Goal: Transaction & Acquisition: Obtain resource

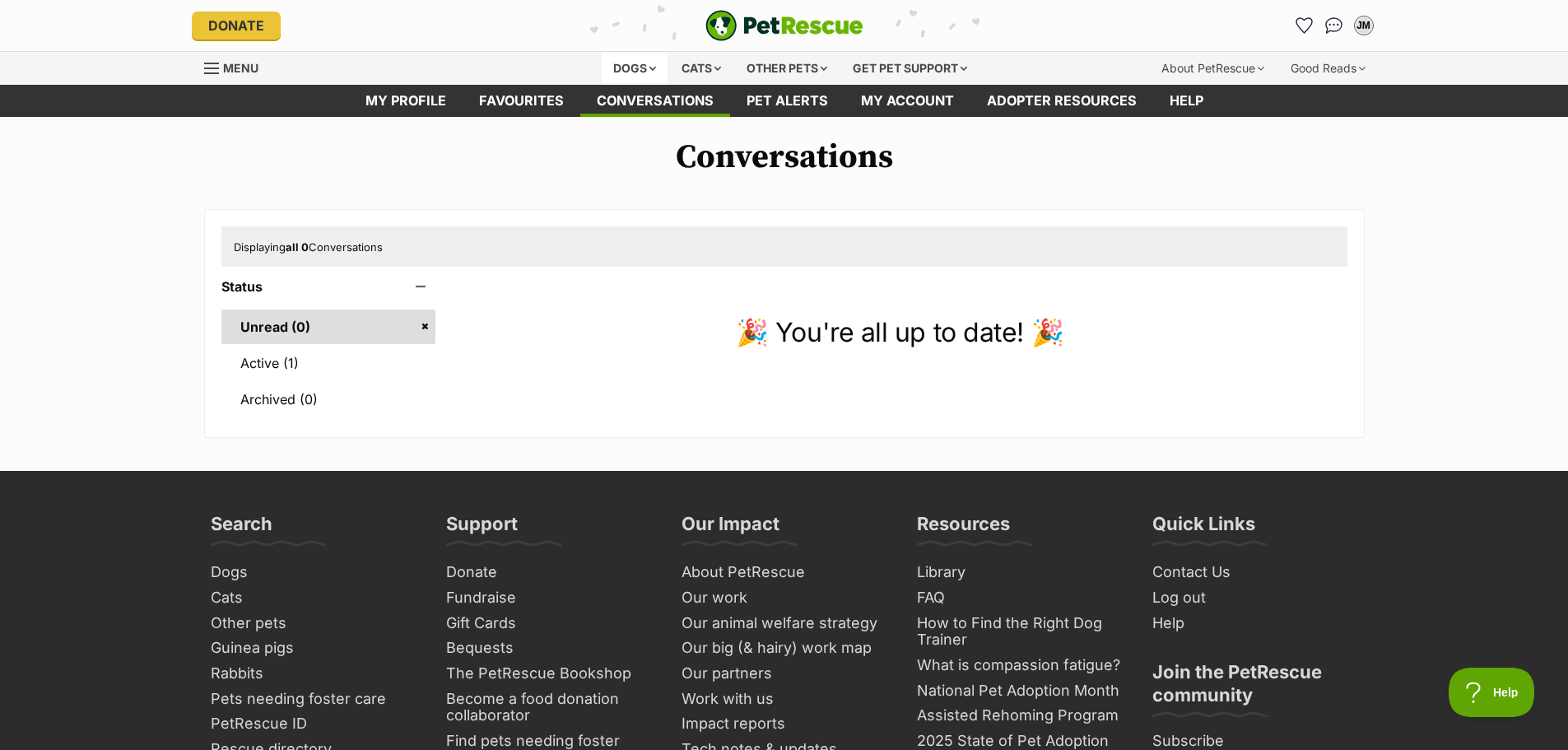
click at [624, 59] on div "Dogs" at bounding box center [635, 68] width 66 height 33
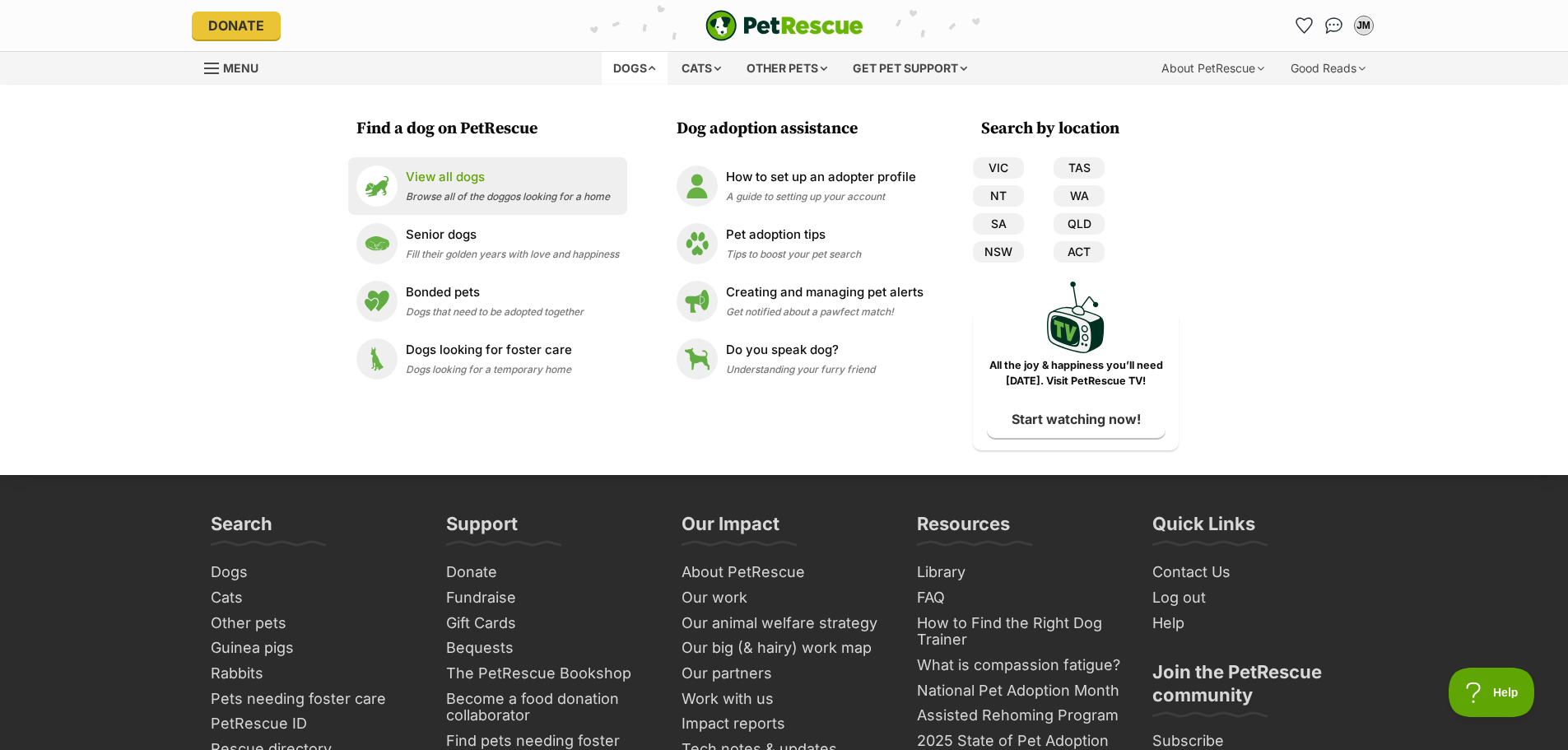
click at [460, 174] on p "View all dogs" at bounding box center [508, 178] width 204 height 19
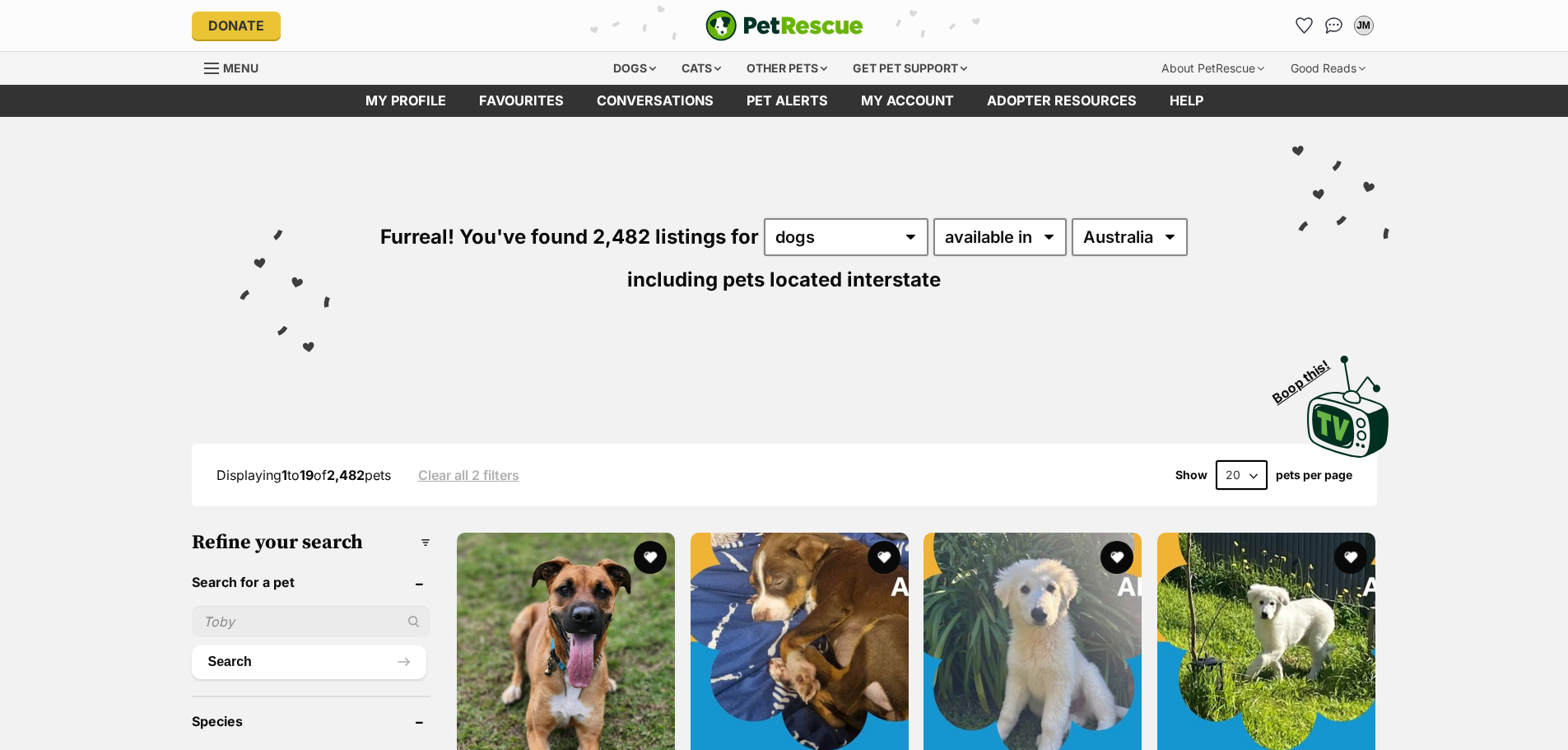
drag, startPoint x: 0, startPoint y: 0, endPoint x: 317, endPoint y: 611, distance: 688.3
click at [317, 611] on input "text" at bounding box center [311, 622] width 240 height 31
type input "[PERSON_NAME]"
click at [192, 645] on button "Search" at bounding box center [310, 662] width 235 height 33
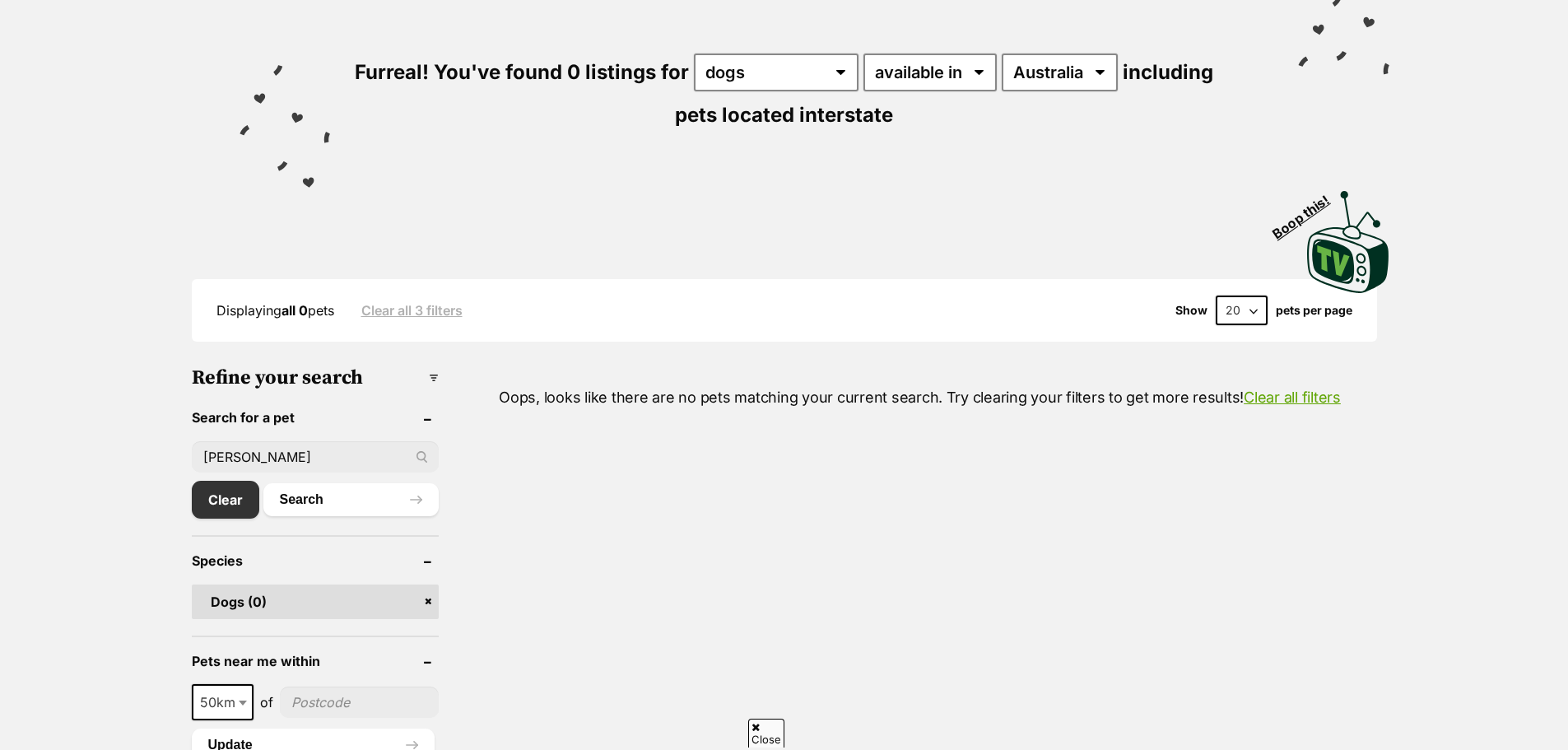
drag, startPoint x: 288, startPoint y: 459, endPoint x: -118, endPoint y: 475, distance: 406.3
type input "Shelids"
click at [263, 483] on button "Search" at bounding box center [351, 500] width 175 height 33
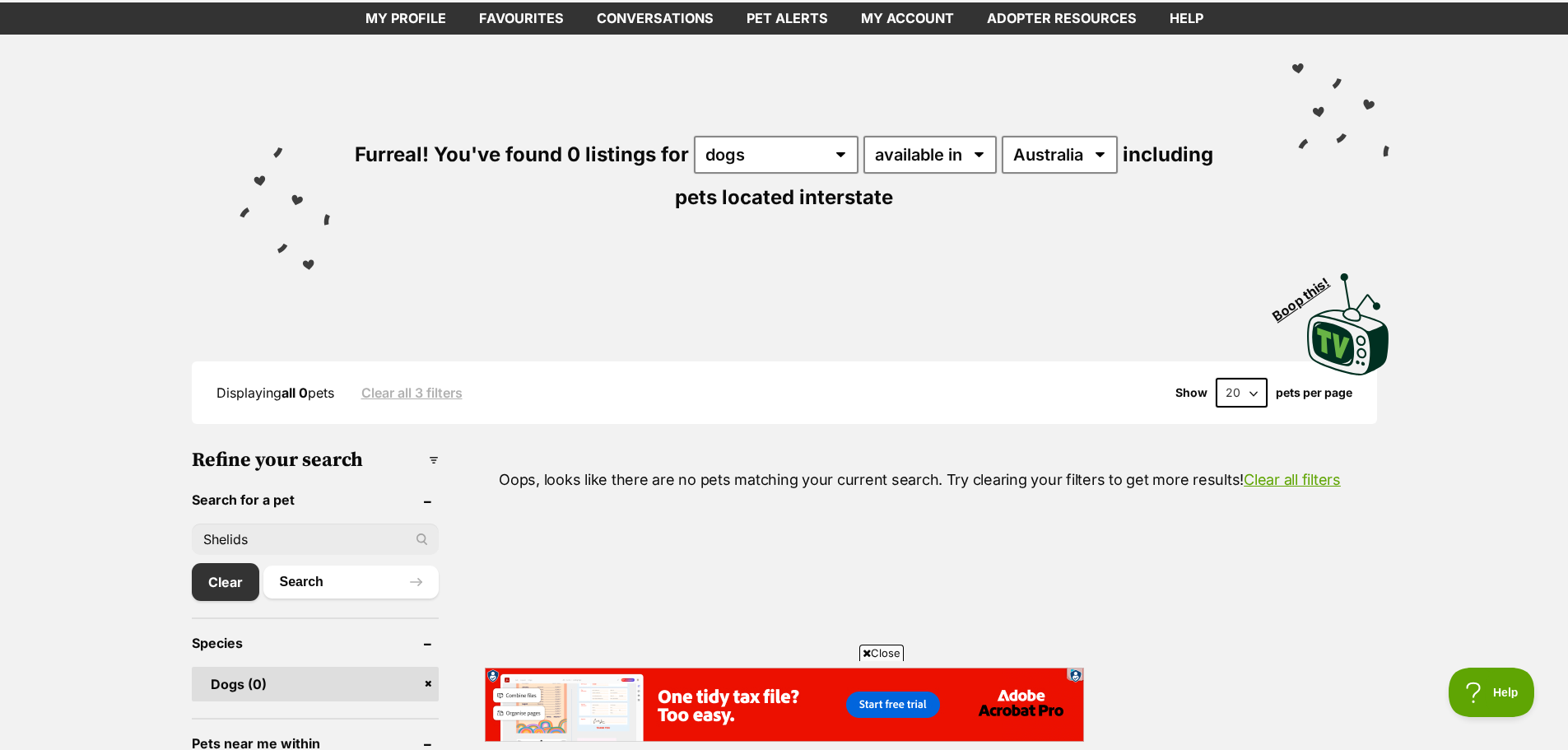
drag, startPoint x: 273, startPoint y: 533, endPoint x: -88, endPoint y: 534, distance: 361.0
type input "Shields"
click at [263, 566] on button "Search" at bounding box center [351, 583] width 175 height 33
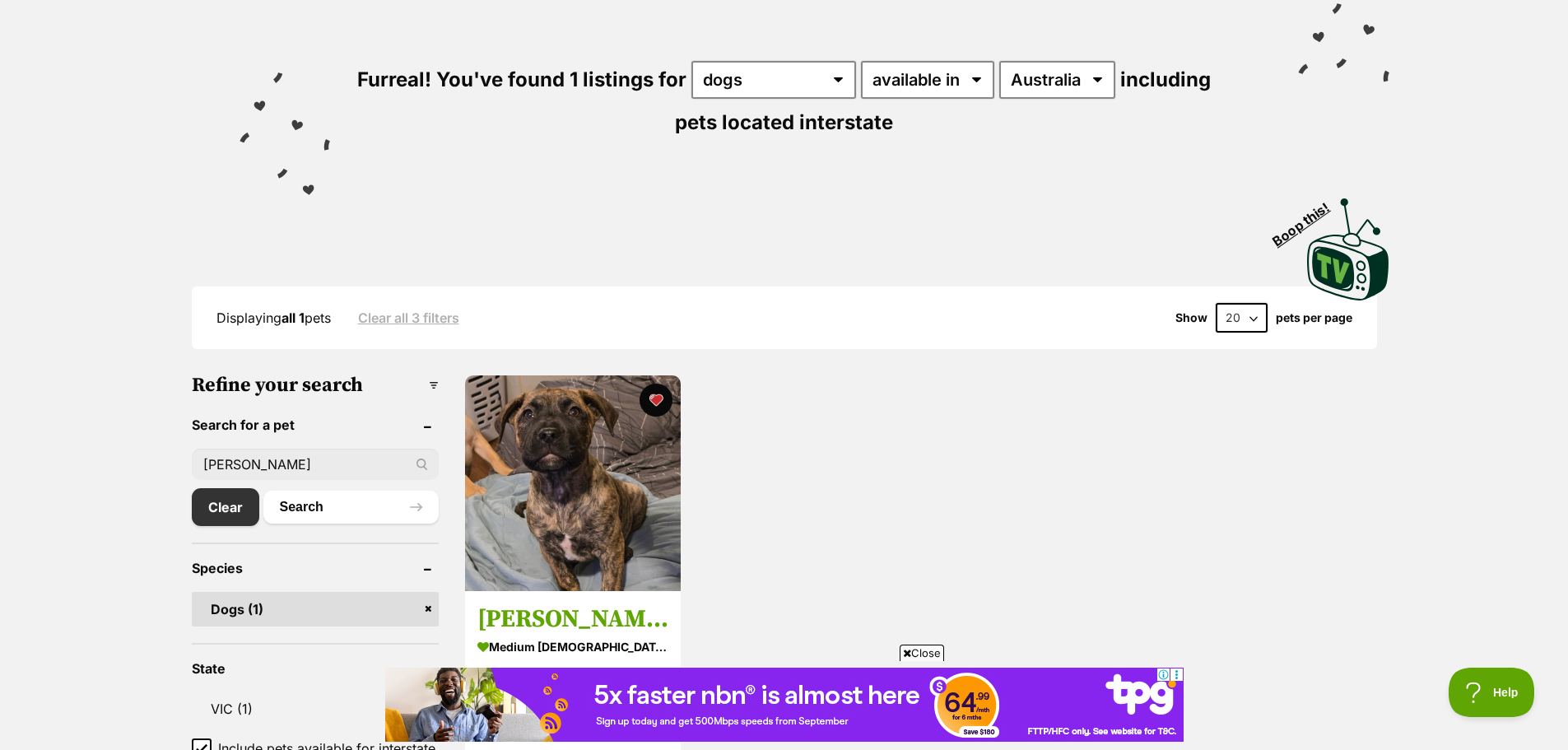
scroll to position [165, 0]
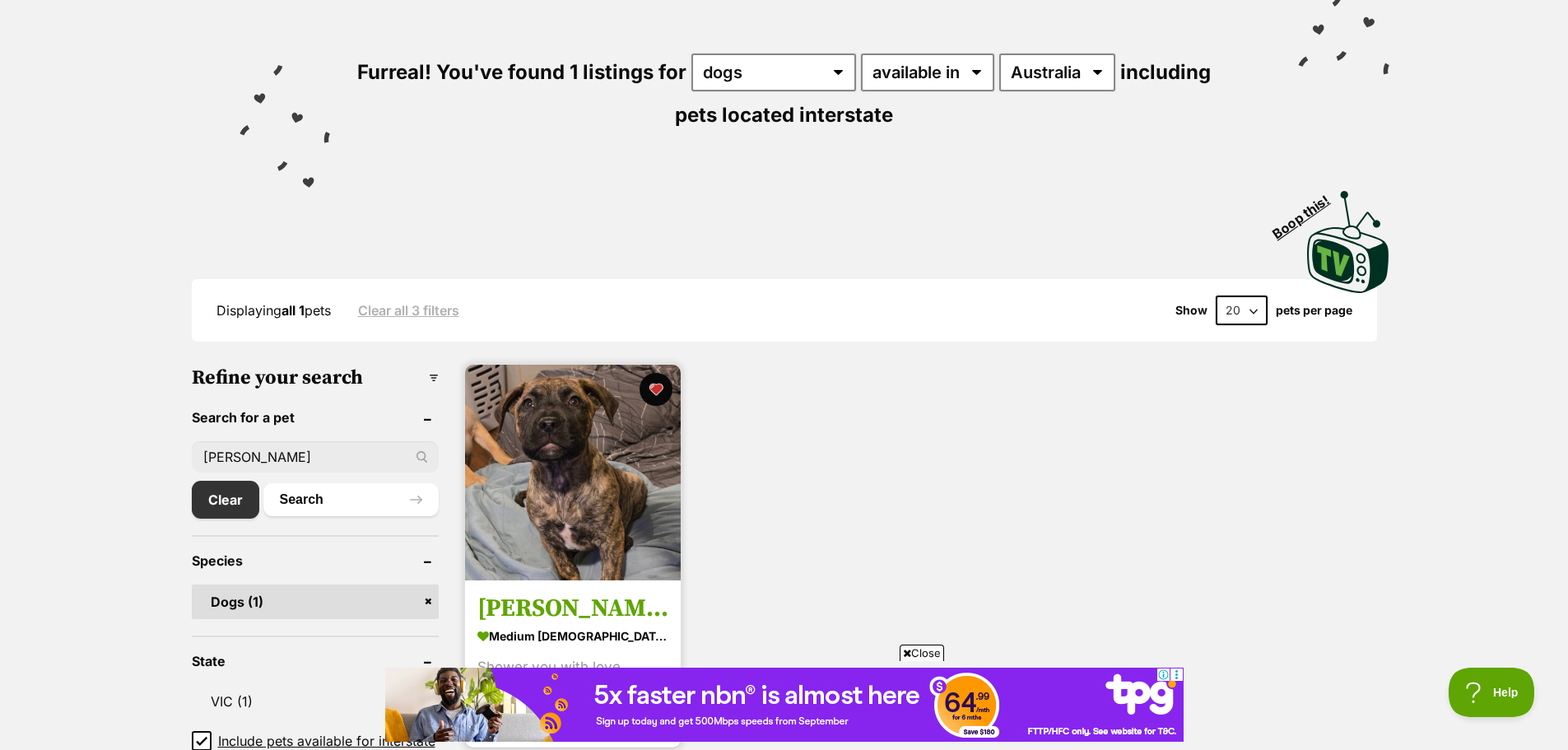
click at [597, 481] on img at bounding box center [572, 472] width 215 height 215
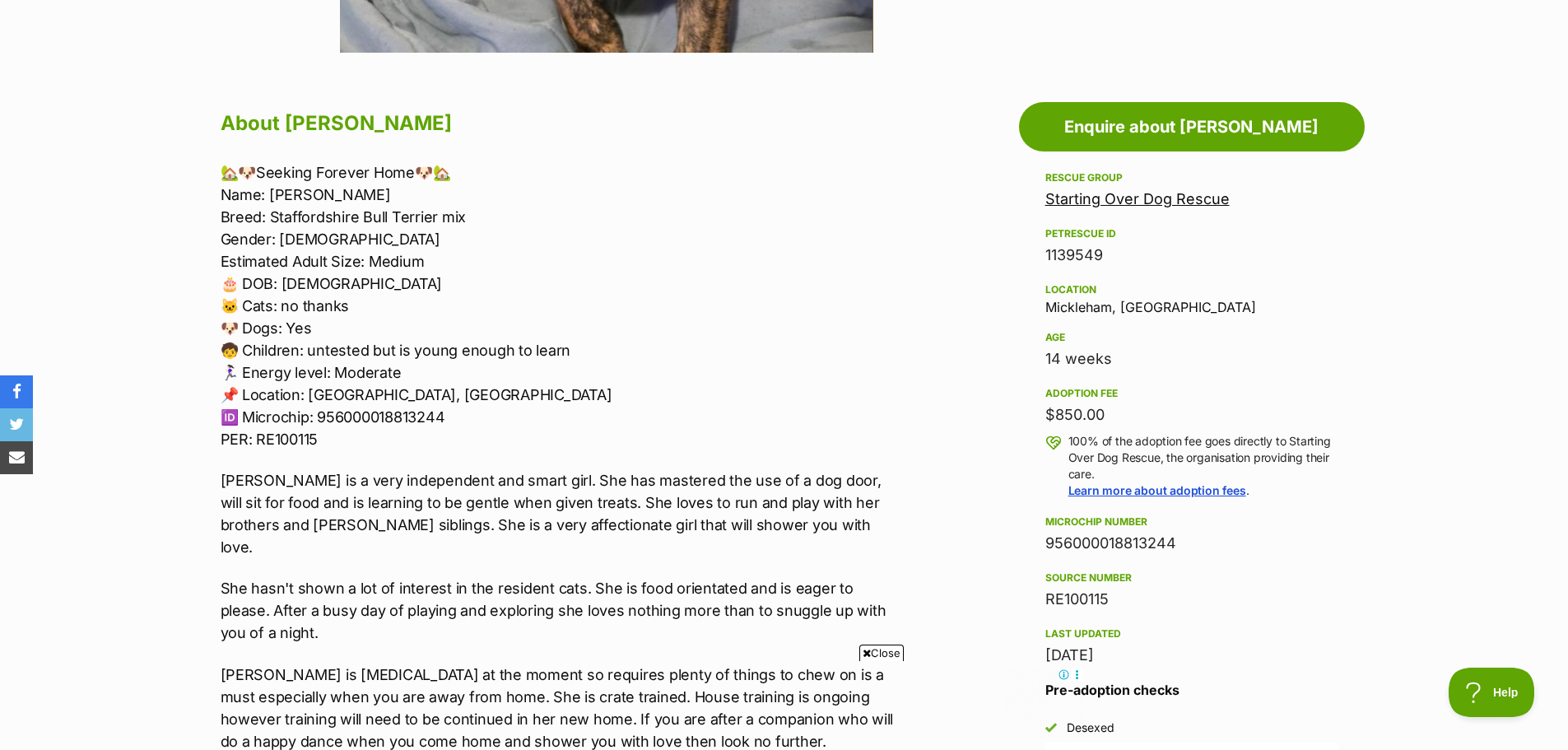
scroll to position [988, 0]
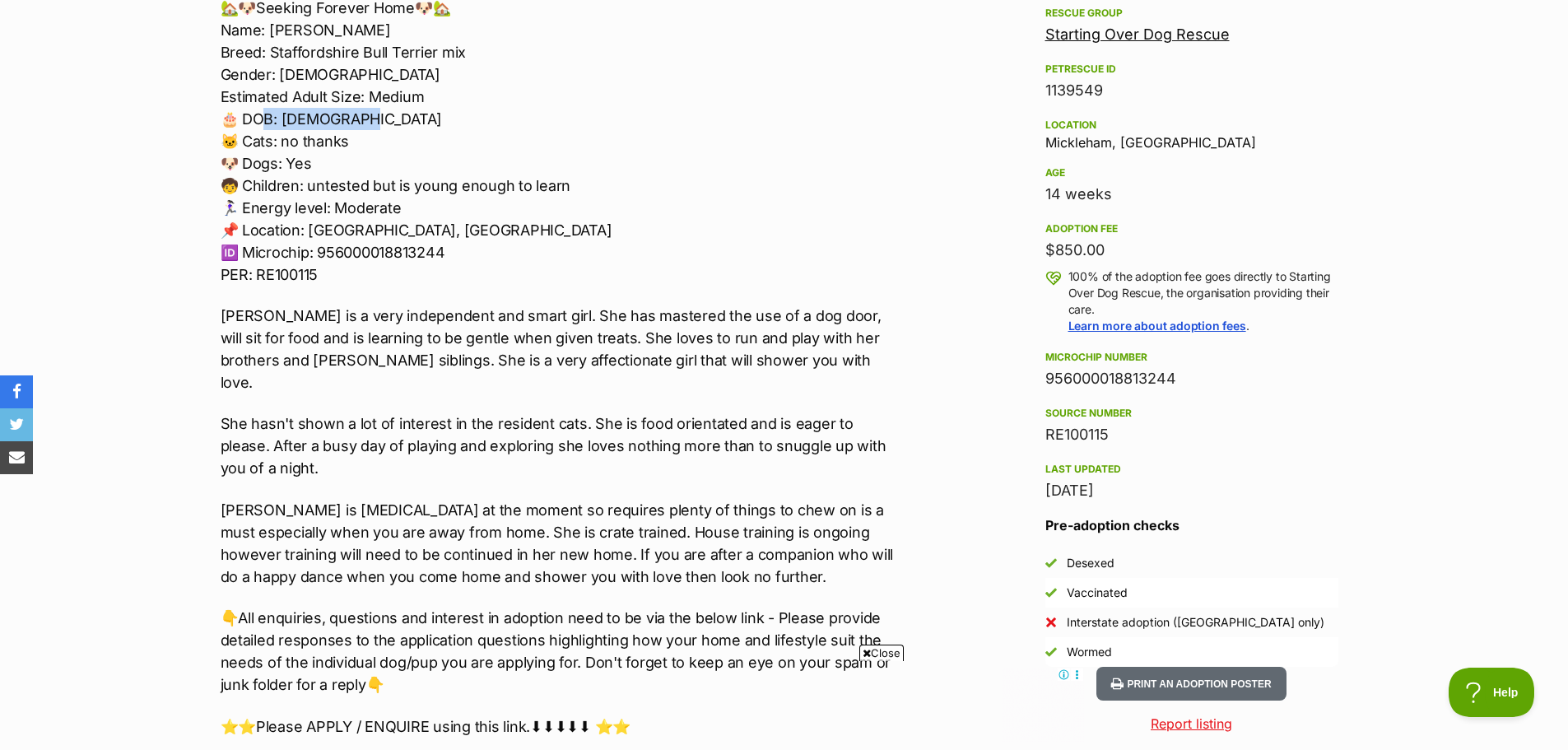
drag, startPoint x: 386, startPoint y: 123, endPoint x: 269, endPoint y: 119, distance: 117.1
click at [269, 119] on p "🏡🐶Seeking Forever Home🐶🏡 Name: Shields Breed: Staffordshire Bull Terrier mix Ge…" at bounding box center [561, 140] width 680 height 289
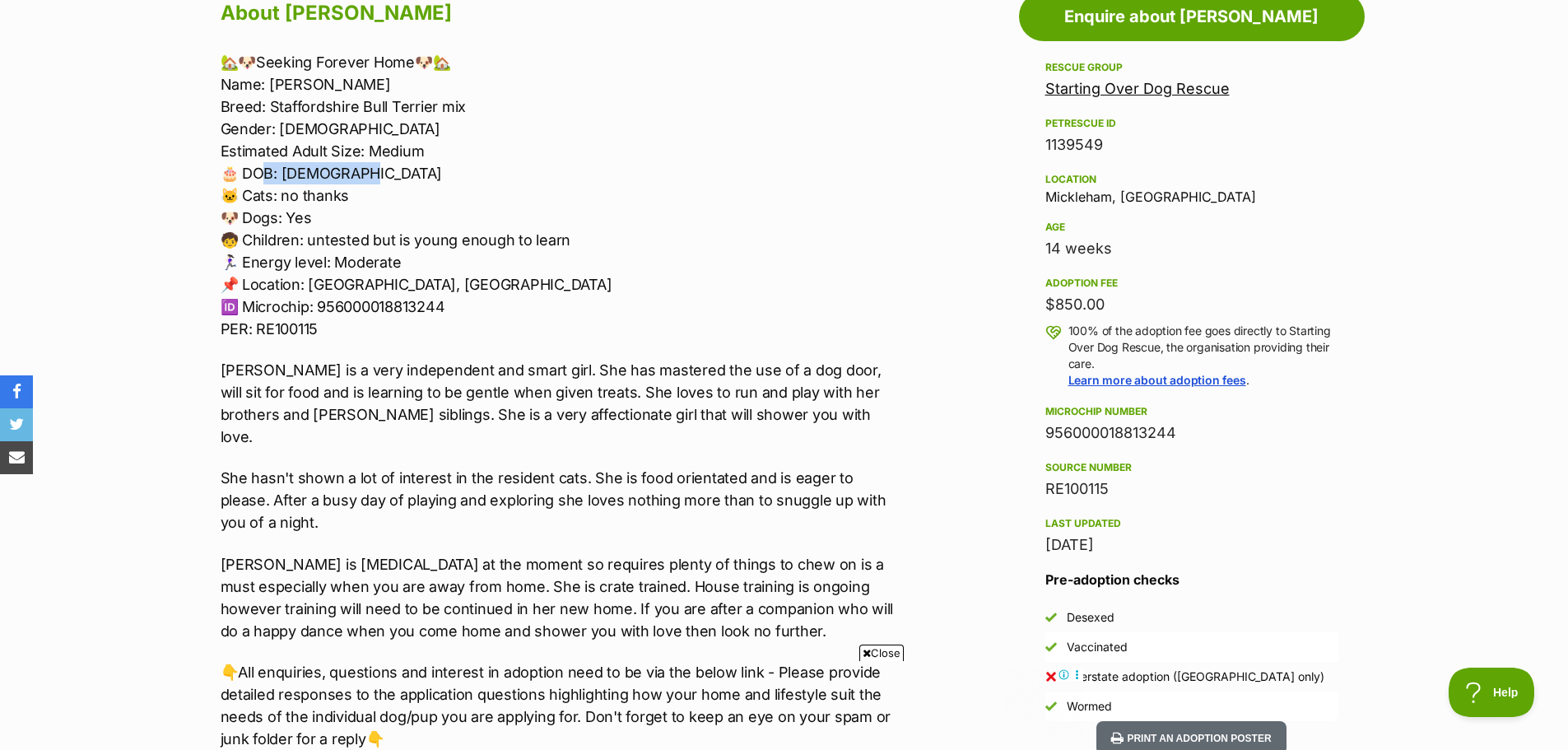
scroll to position [905, 0]
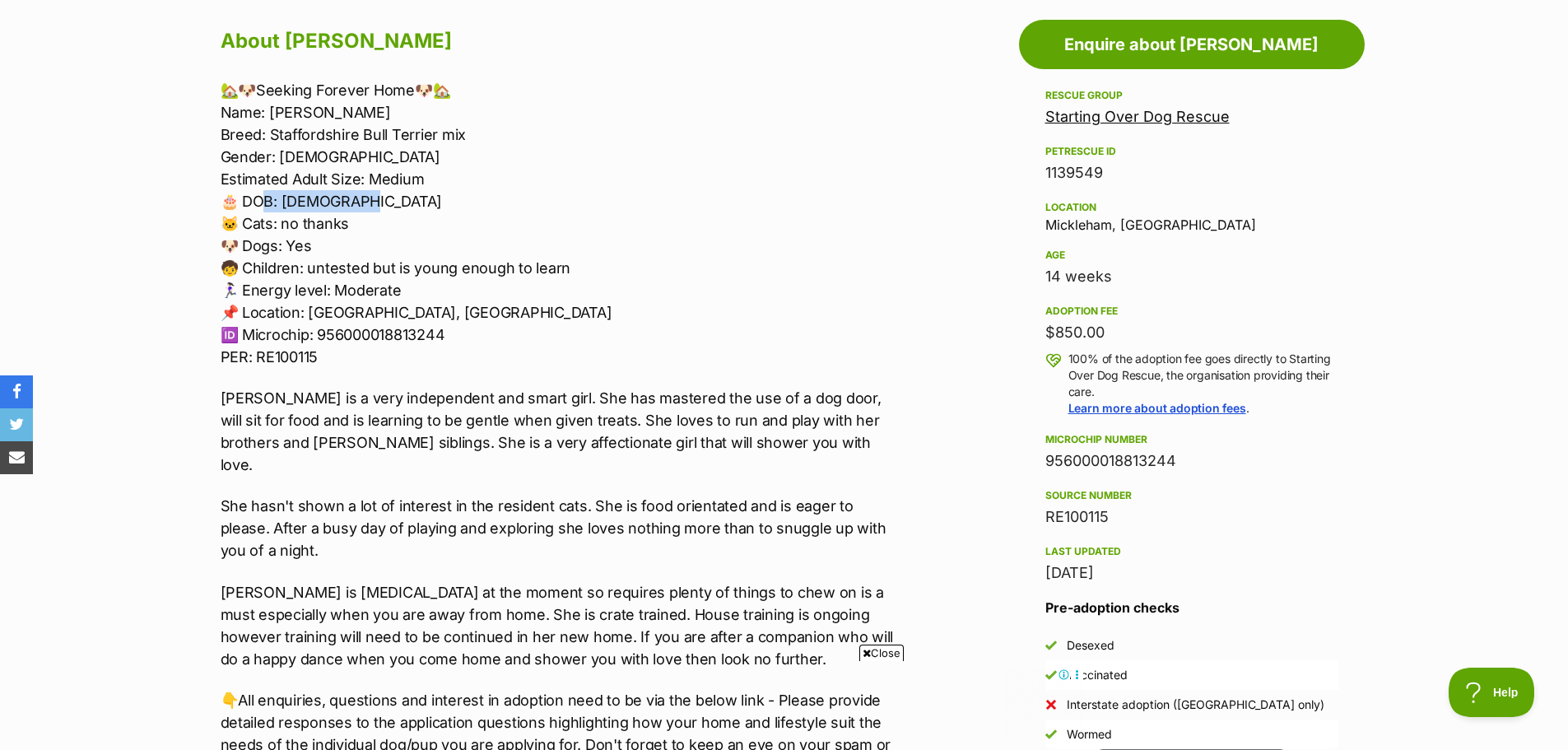
drag, startPoint x: 1043, startPoint y: 270, endPoint x: 1154, endPoint y: 286, distance: 112.1
click at [1154, 286] on aside "Rescue group Starting Over Dog Rescue PetRescue ID 1139549 Location Mickleham, …" at bounding box center [1192, 417] width 345 height 664
click at [1156, 280] on div "14 weeks" at bounding box center [1192, 276] width 293 height 23
drag, startPoint x: 1151, startPoint y: 224, endPoint x: 1010, endPoint y: 235, distance: 141.4
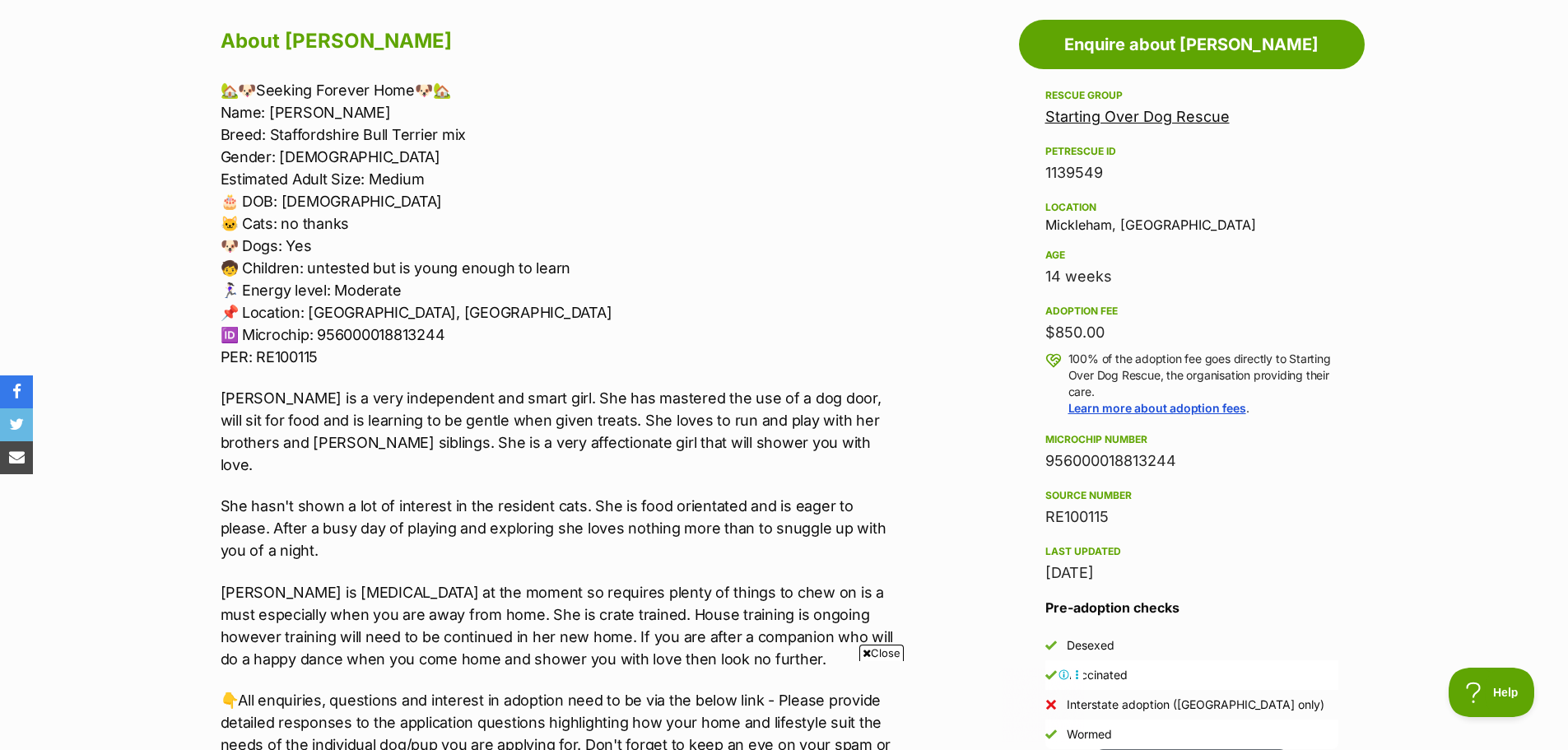
click at [610, 210] on p "🏡🐶Seeking Forever Home🐶🏡 Name: Shields Breed: Staffordshire Bull Terrier mix Ge…" at bounding box center [561, 223] width 680 height 289
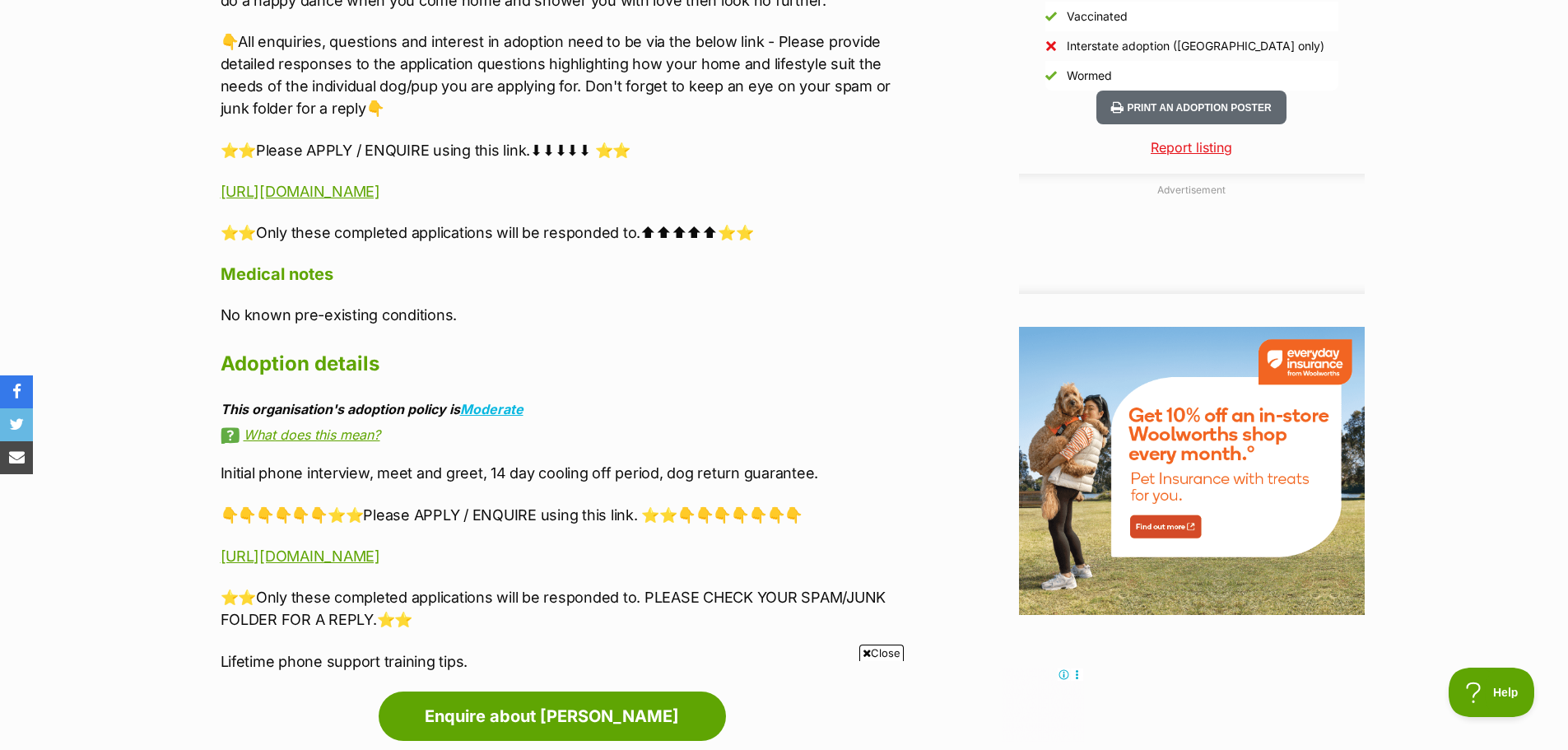
scroll to position [0, 0]
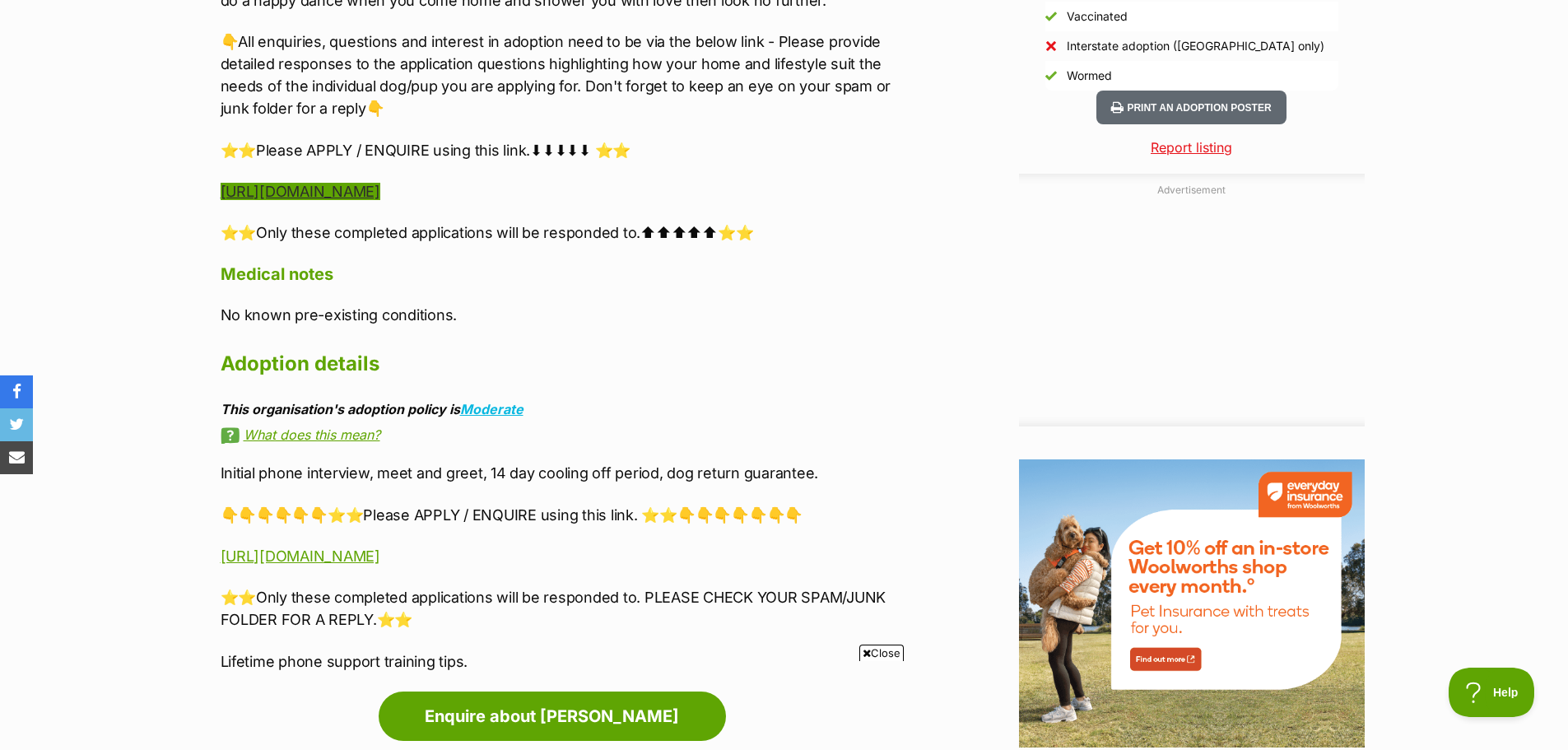
click at [380, 183] on link "https://www.startingoverdogrescue.org.au/adoption-application-form/" at bounding box center [300, 192] width 160 height 17
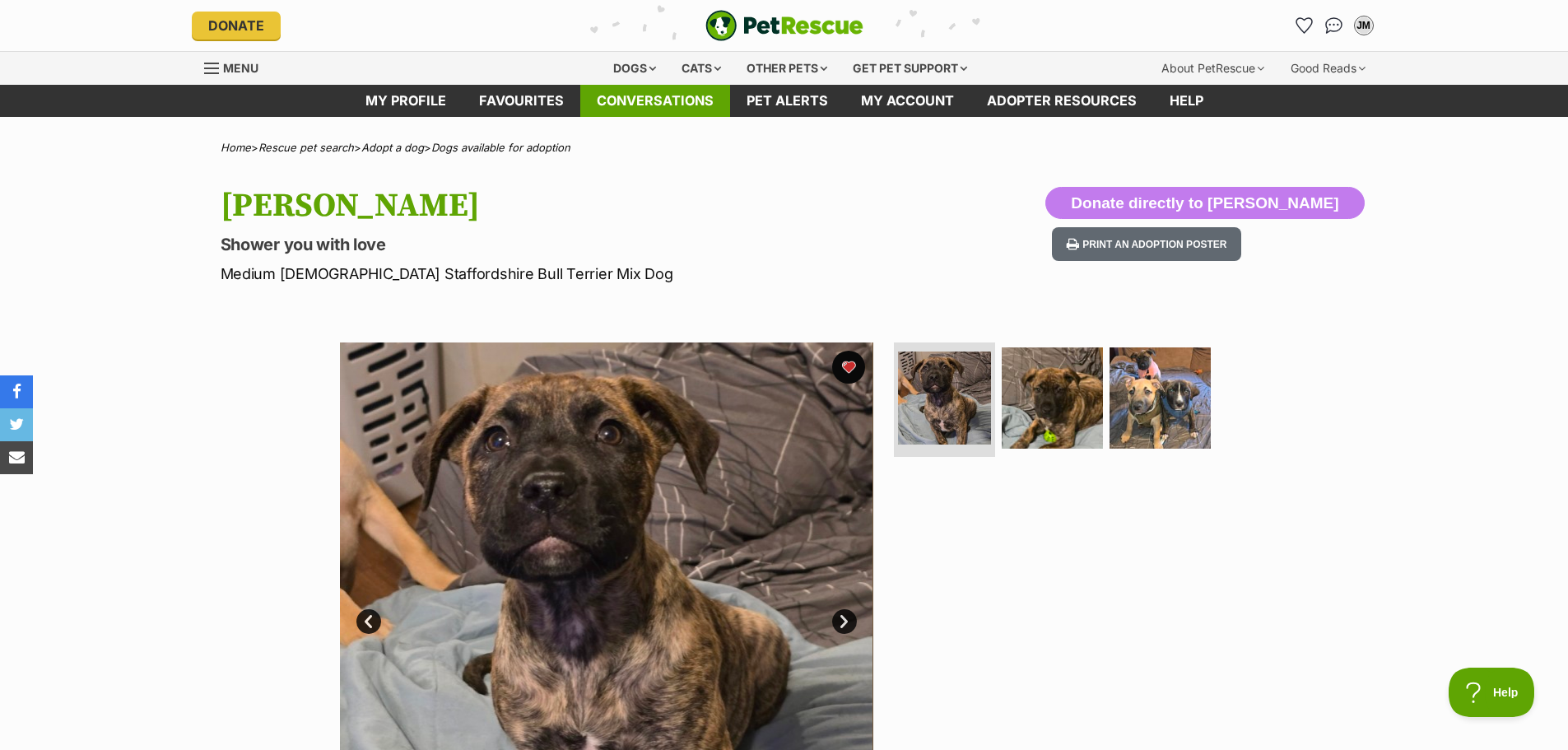
click at [660, 99] on link "Conversations" at bounding box center [656, 100] width 150 height 32
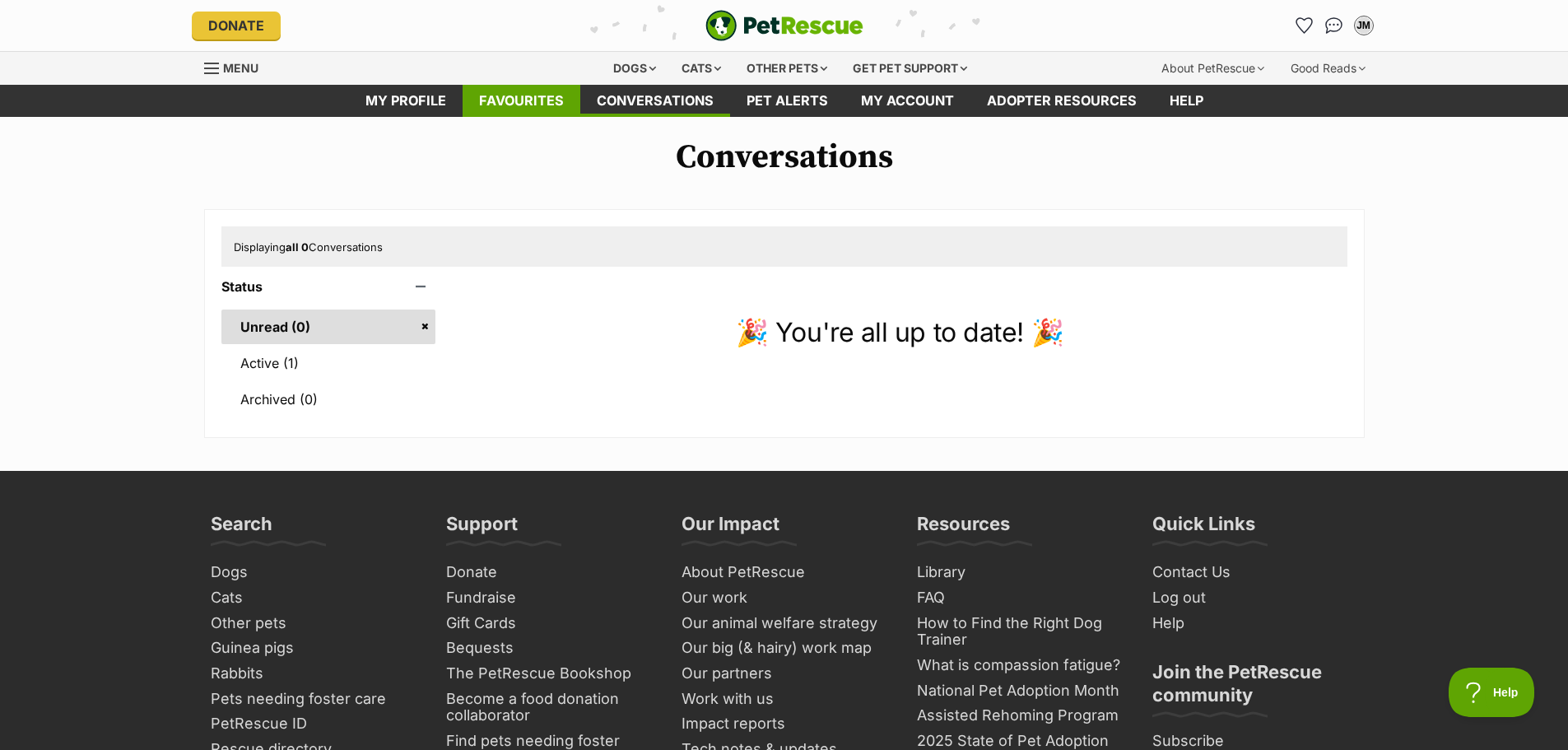
click at [514, 100] on link "Favourites" at bounding box center [522, 100] width 118 height 32
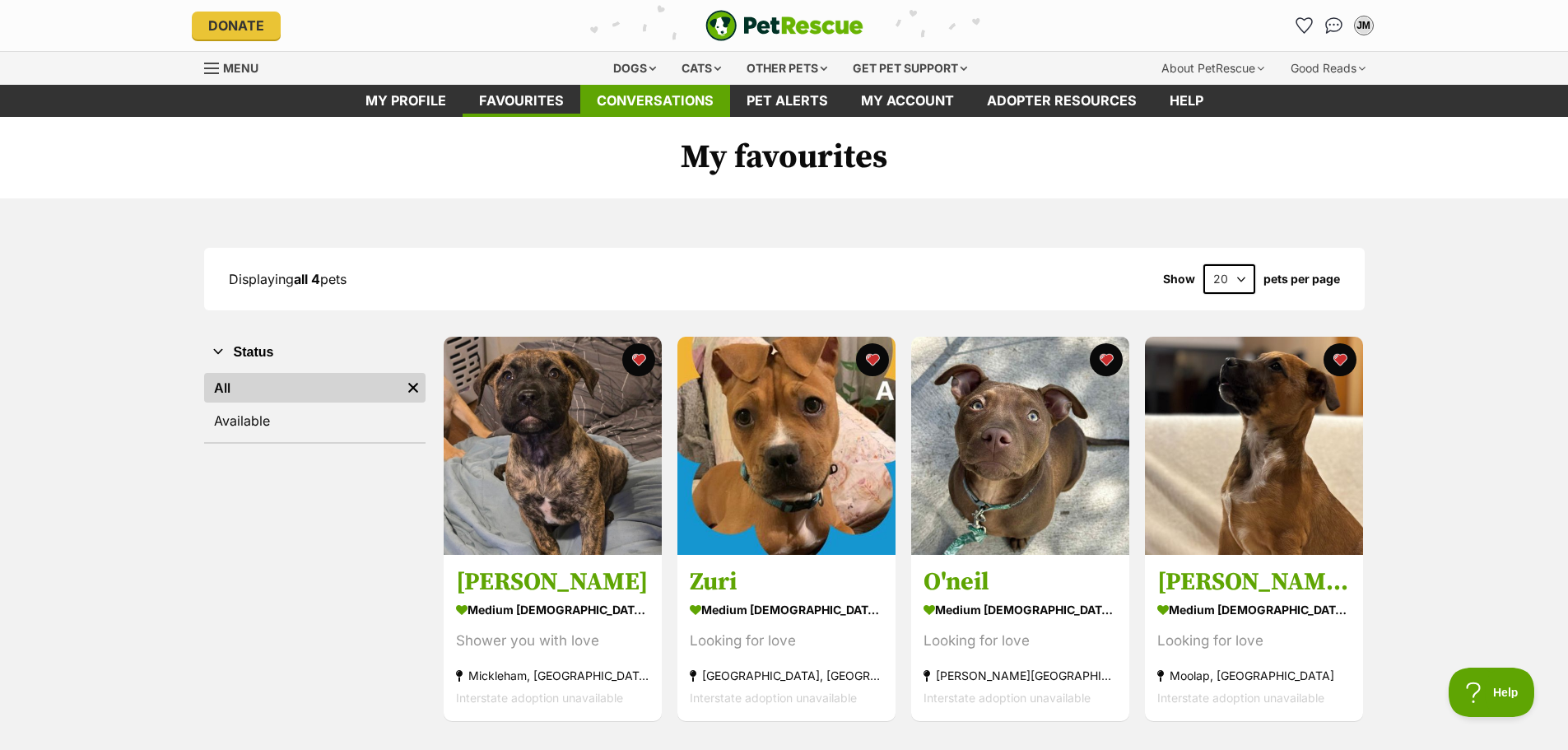
click at [637, 105] on link "Conversations" at bounding box center [656, 100] width 150 height 32
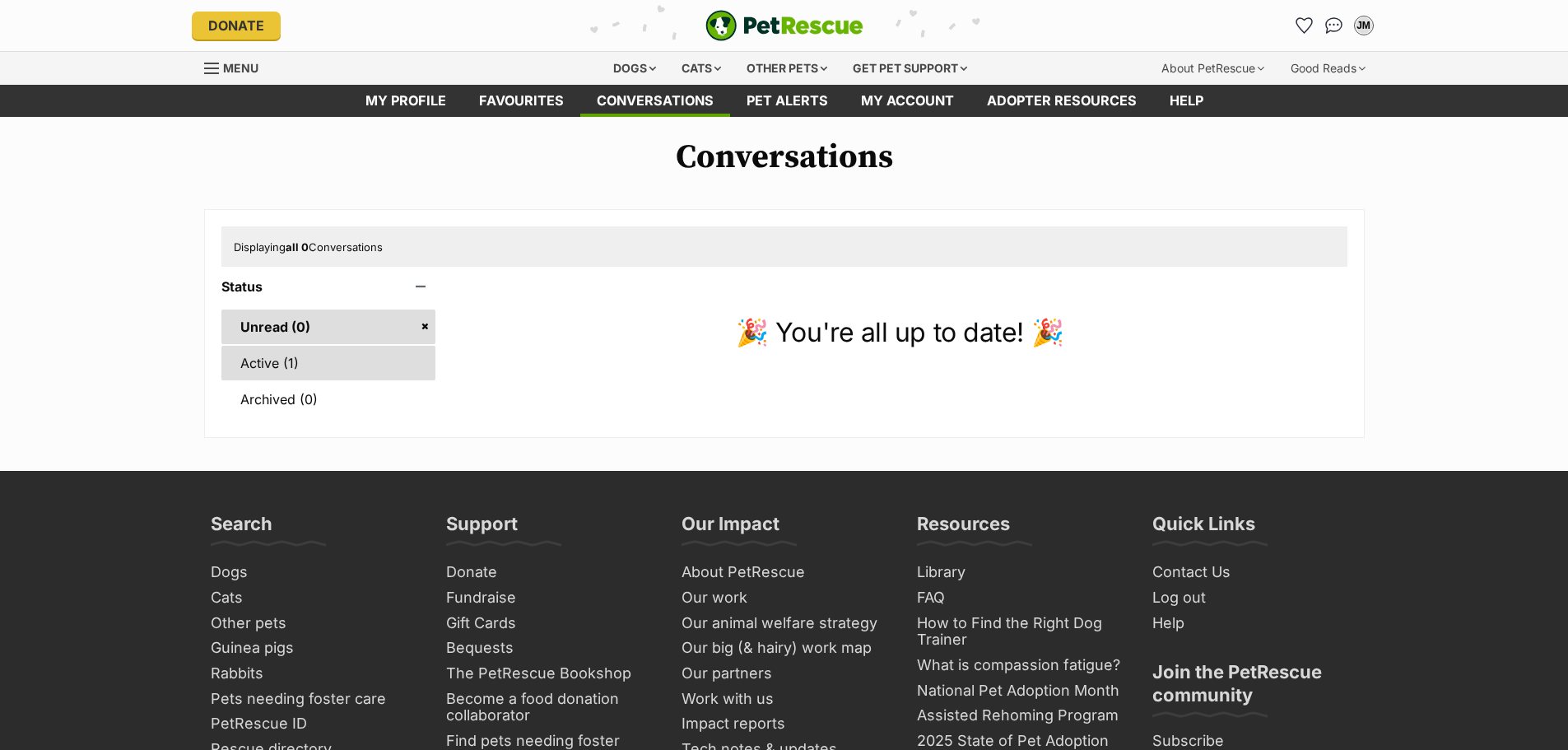
click at [284, 370] on link "Active (1)" at bounding box center [329, 363] width 215 height 35
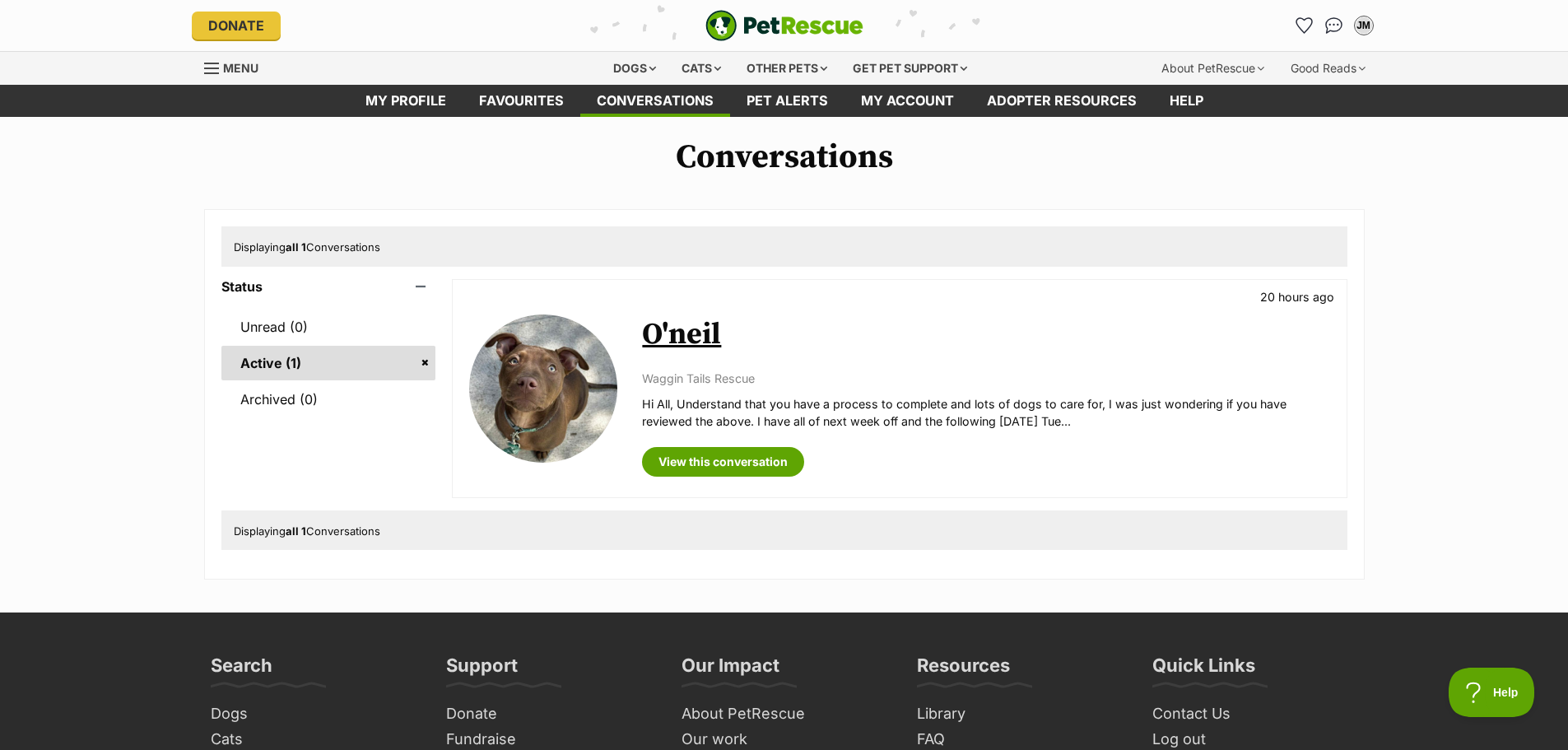
click at [685, 341] on link "O'neil" at bounding box center [681, 335] width 79 height 37
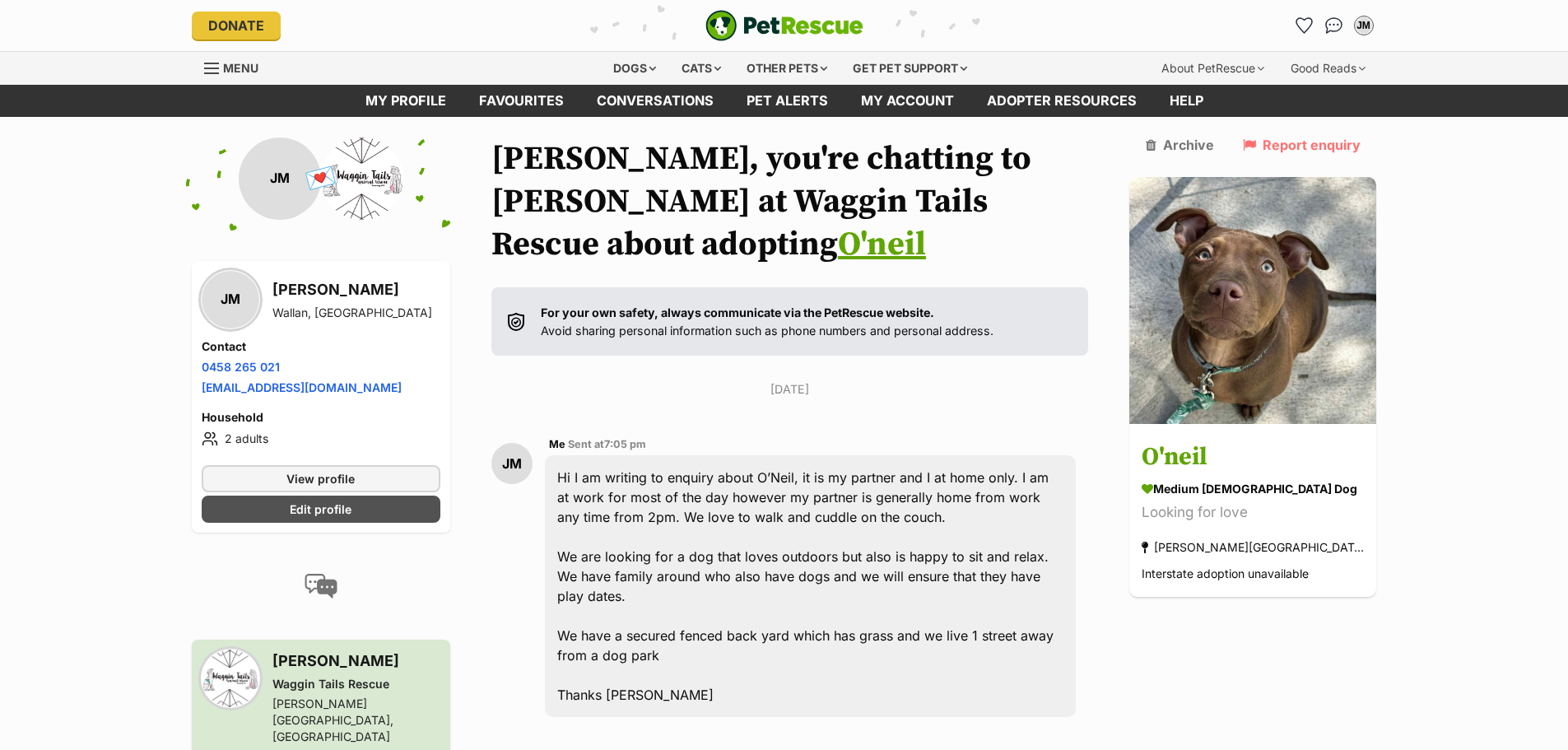
click at [926, 224] on link "O'neil" at bounding box center [882, 244] width 88 height 41
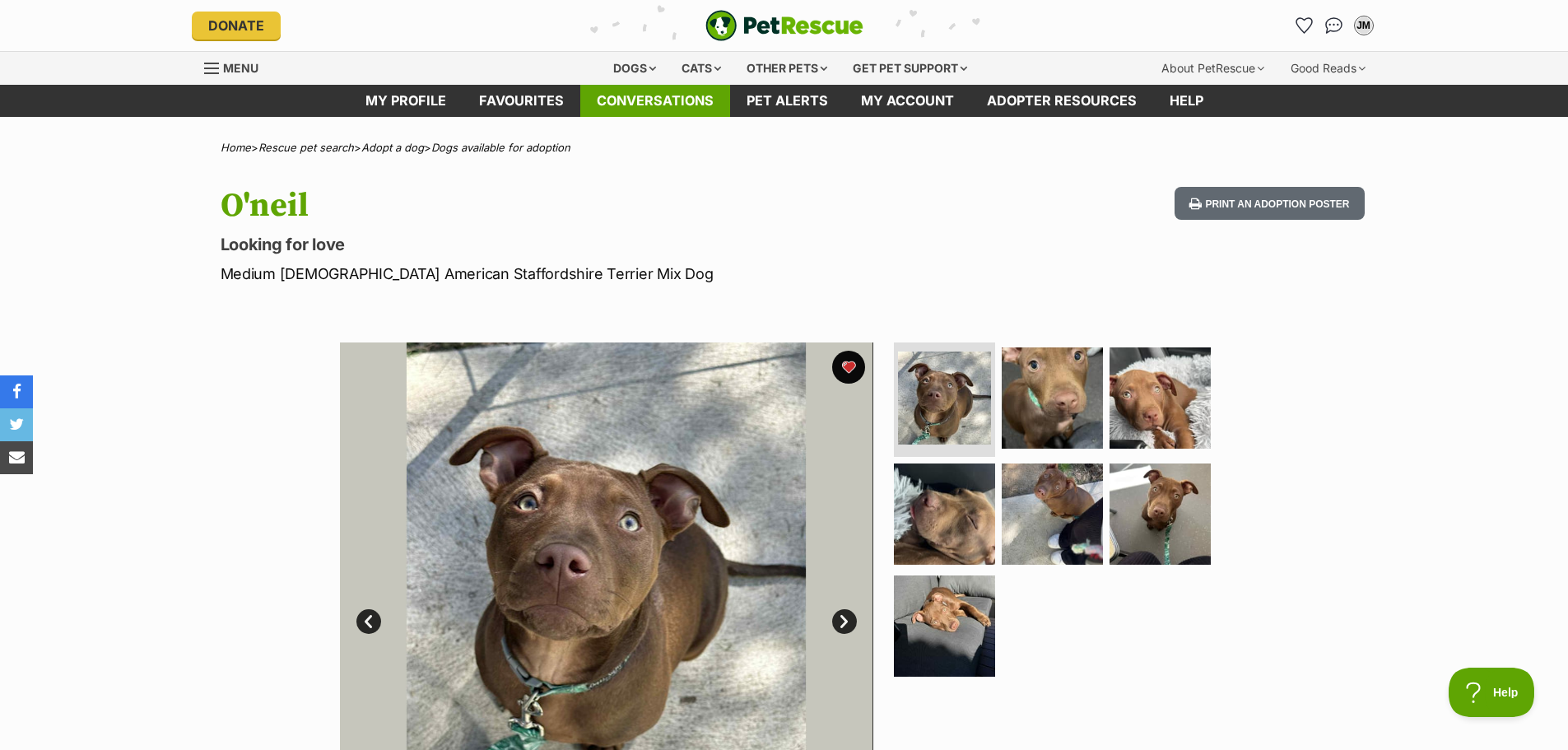
click at [661, 99] on link "Conversations" at bounding box center [656, 100] width 150 height 32
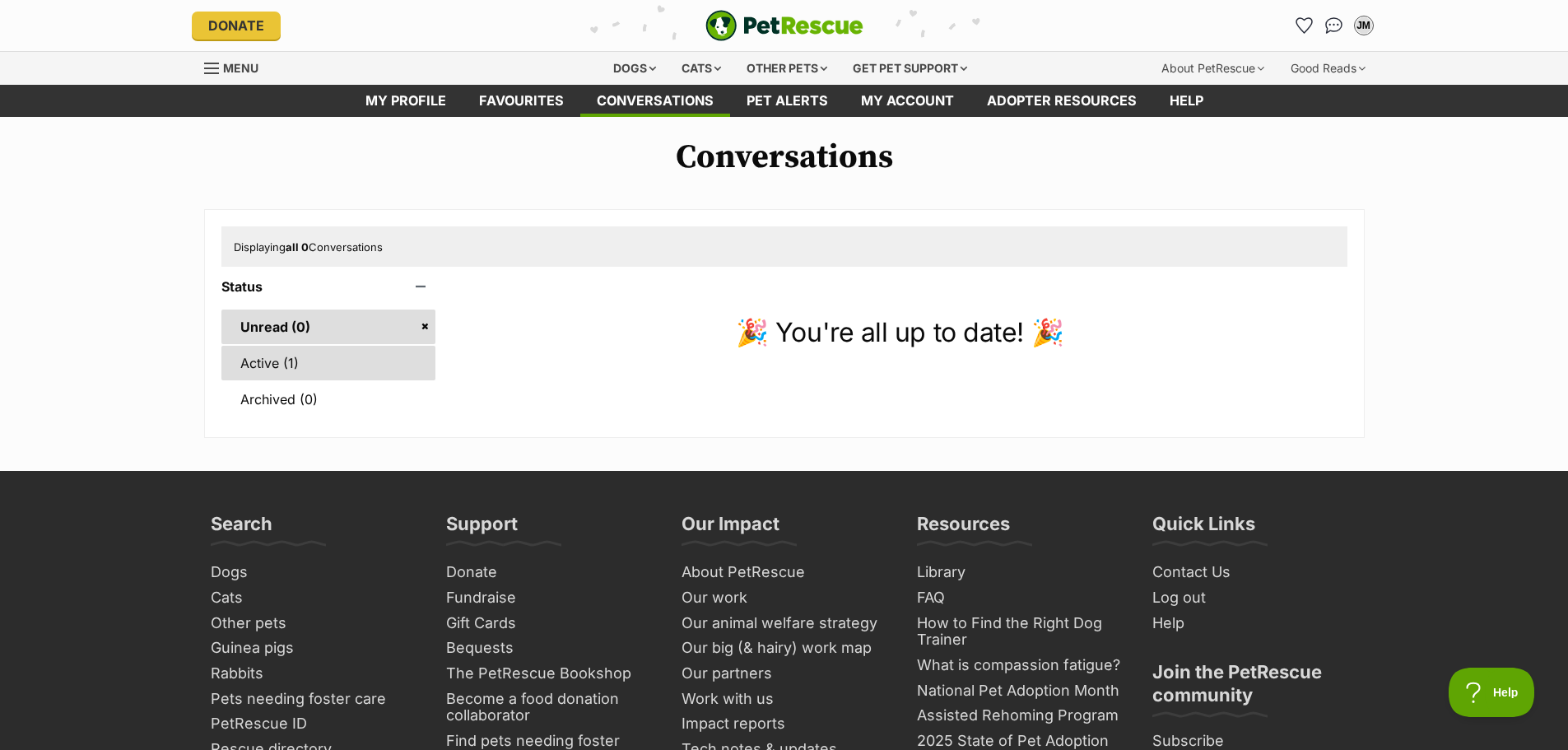
click at [357, 376] on link "Active (1)" at bounding box center [329, 363] width 215 height 35
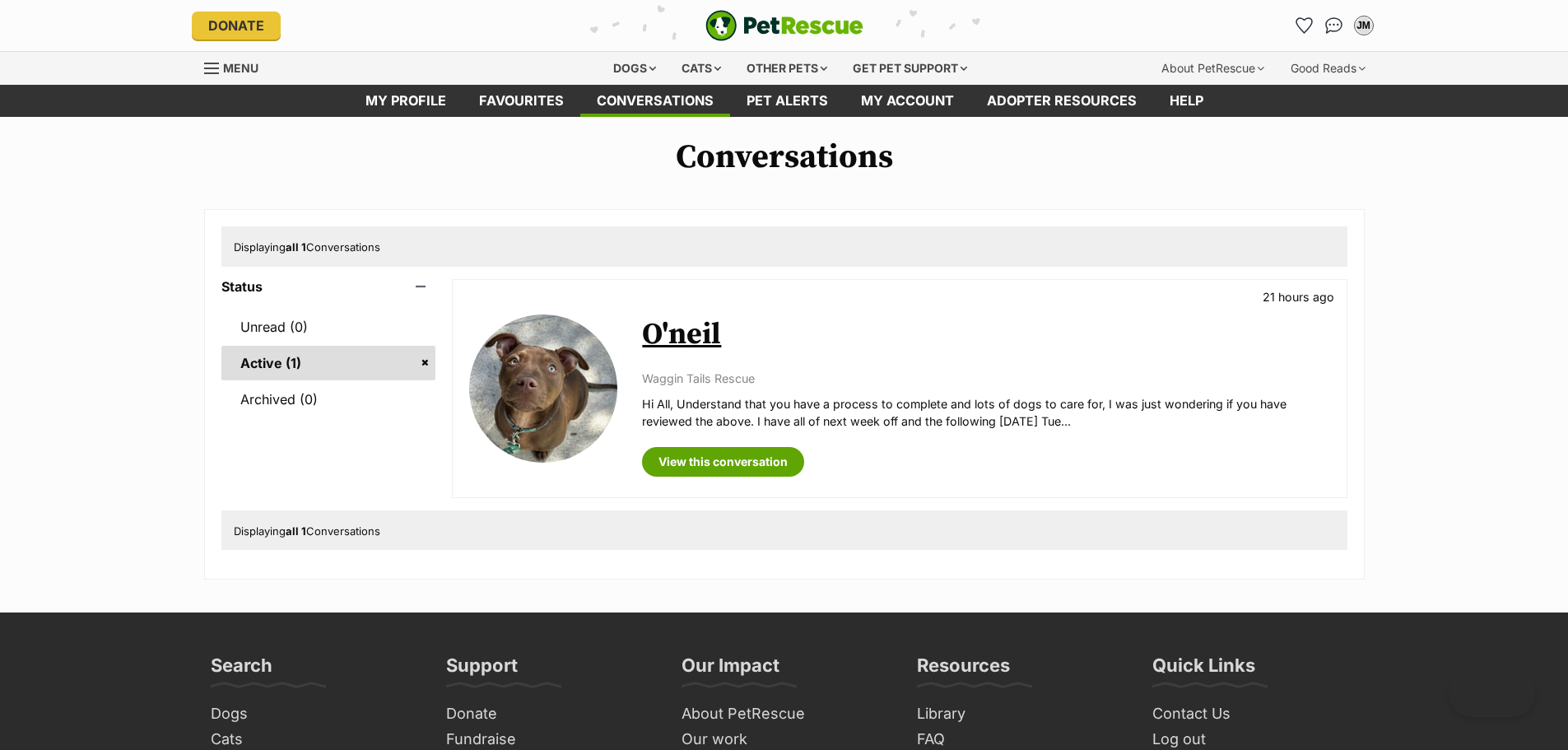
click at [682, 326] on link "O'neil" at bounding box center [681, 335] width 79 height 37
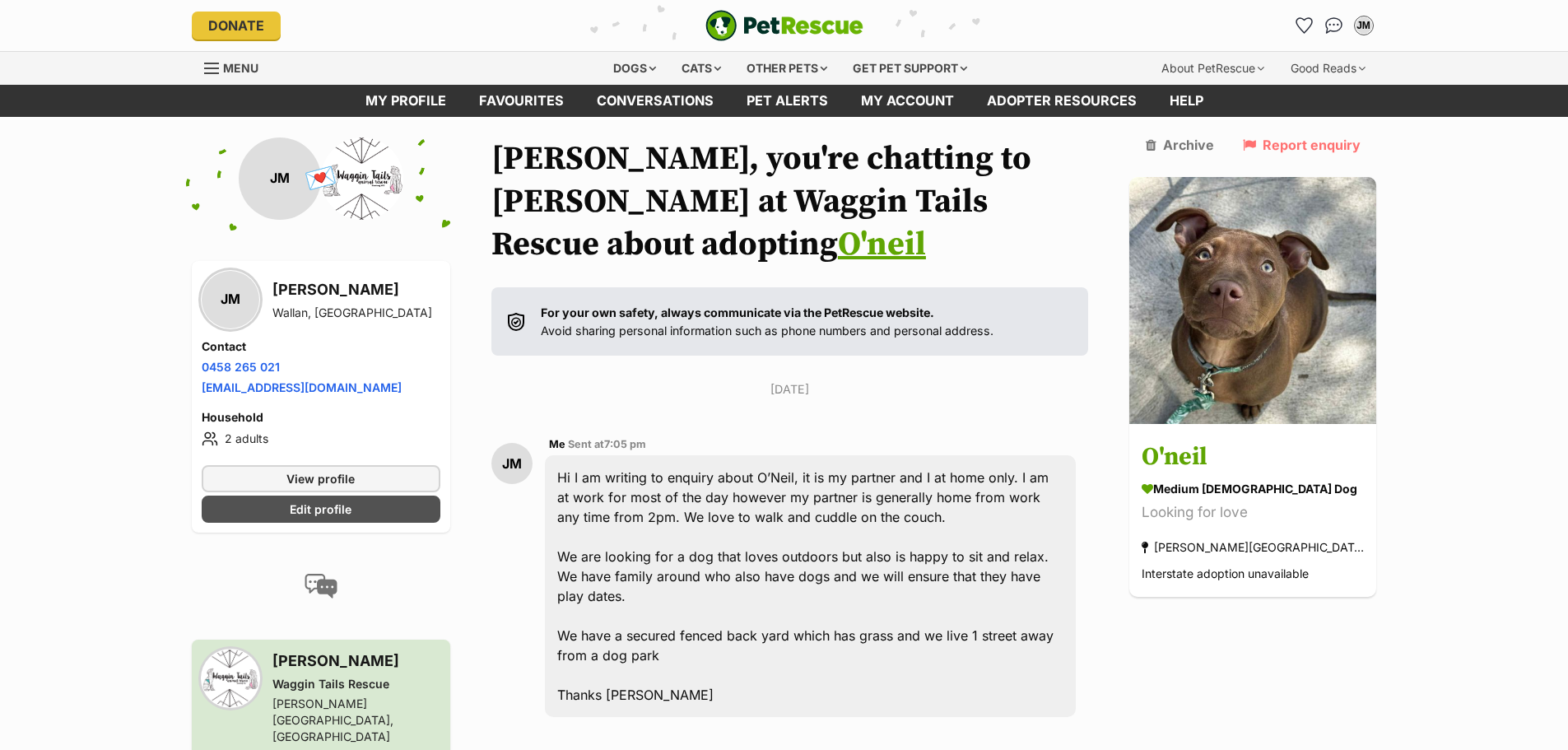
click at [926, 224] on link "O'neil" at bounding box center [882, 244] width 88 height 41
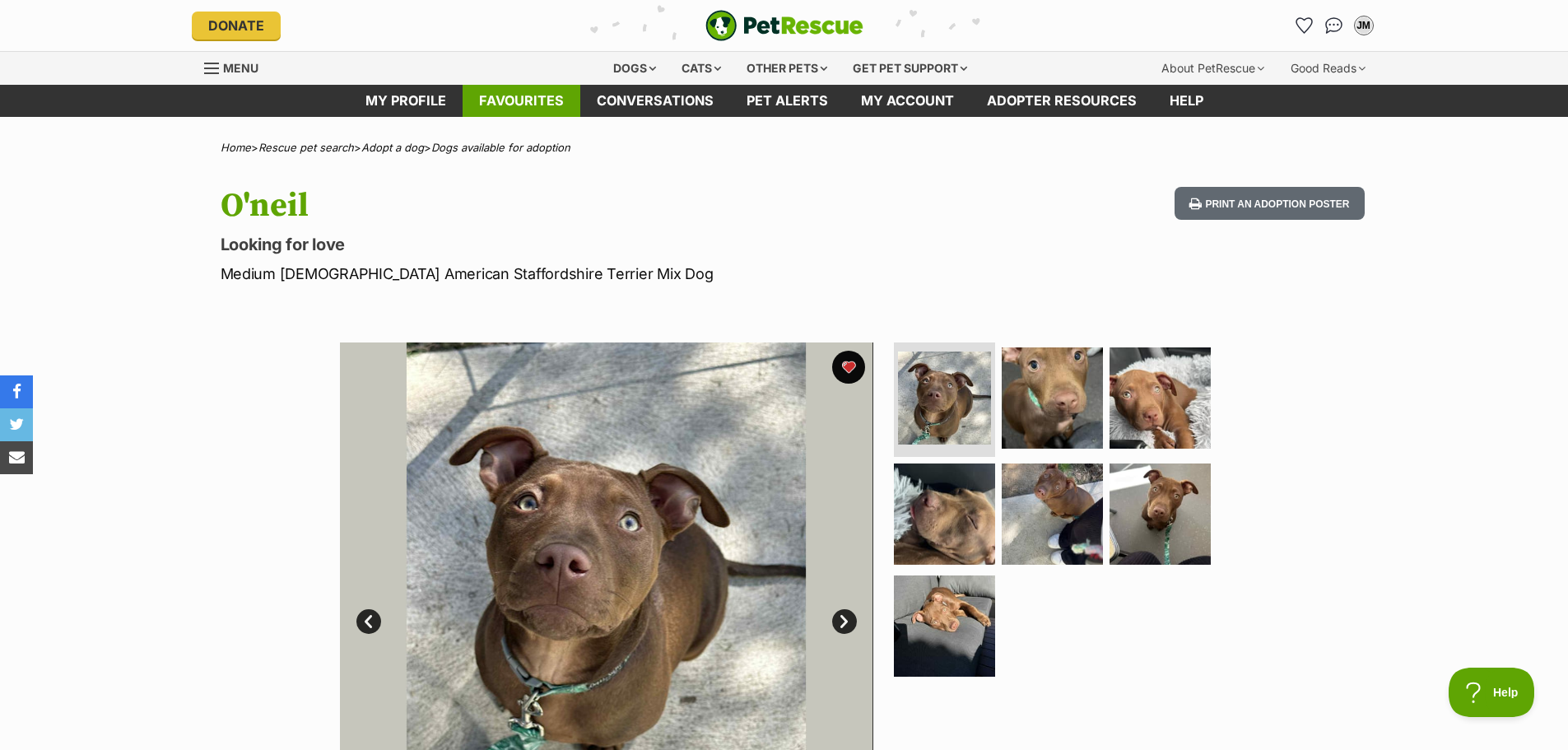
click at [542, 89] on link "Favourites" at bounding box center [522, 100] width 118 height 32
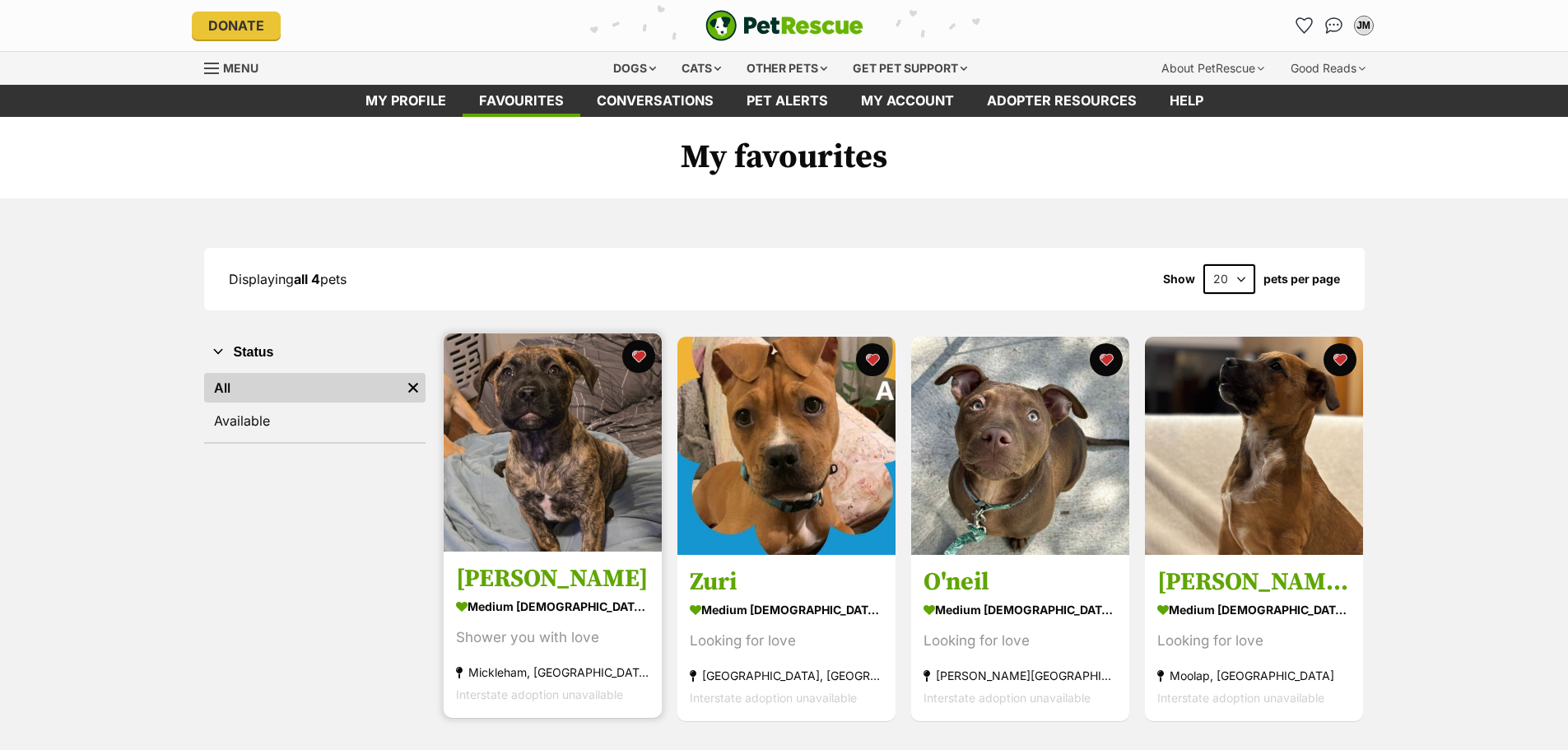
click at [510, 577] on h3 "Shields" at bounding box center [553, 580] width 194 height 31
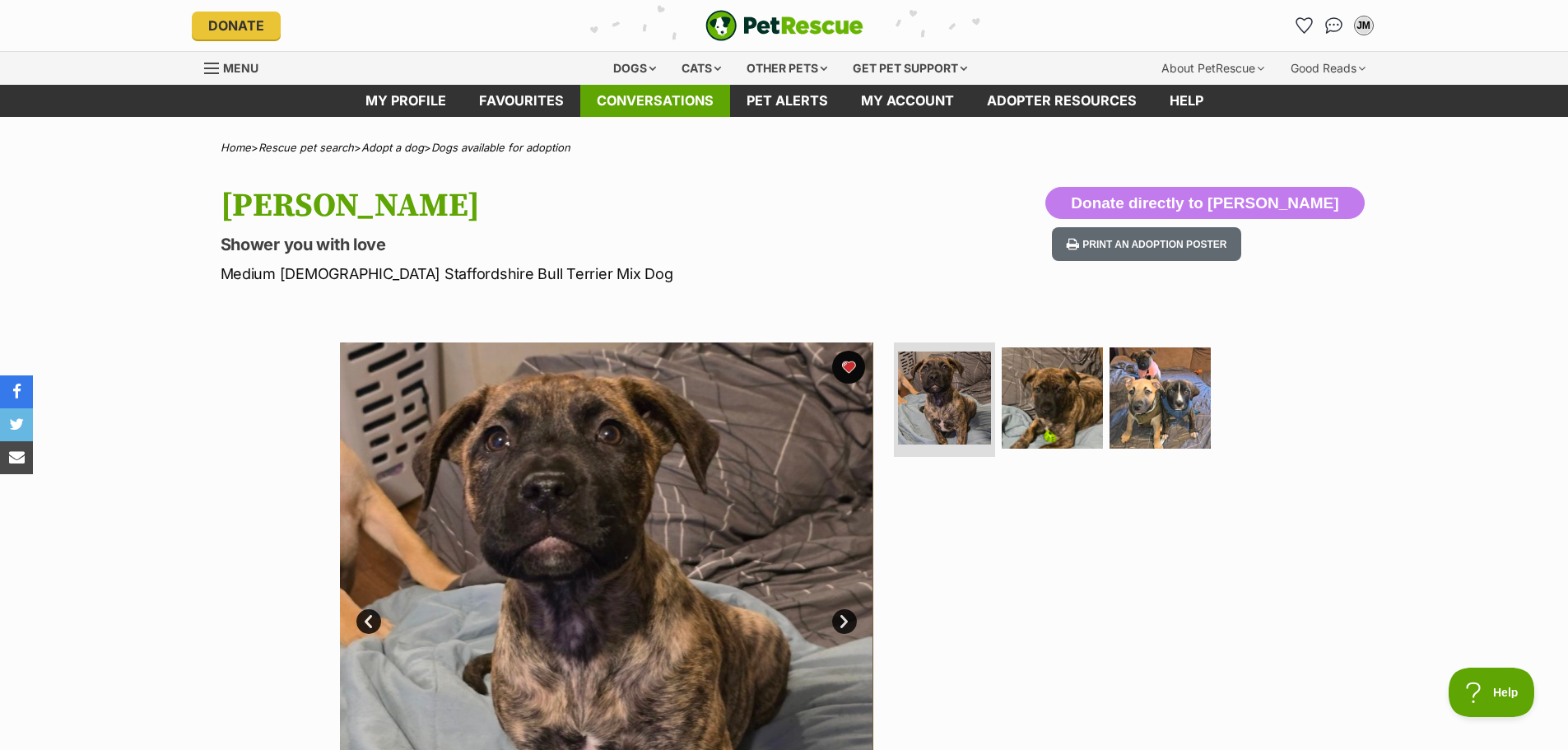
click at [669, 96] on link "Conversations" at bounding box center [656, 100] width 150 height 32
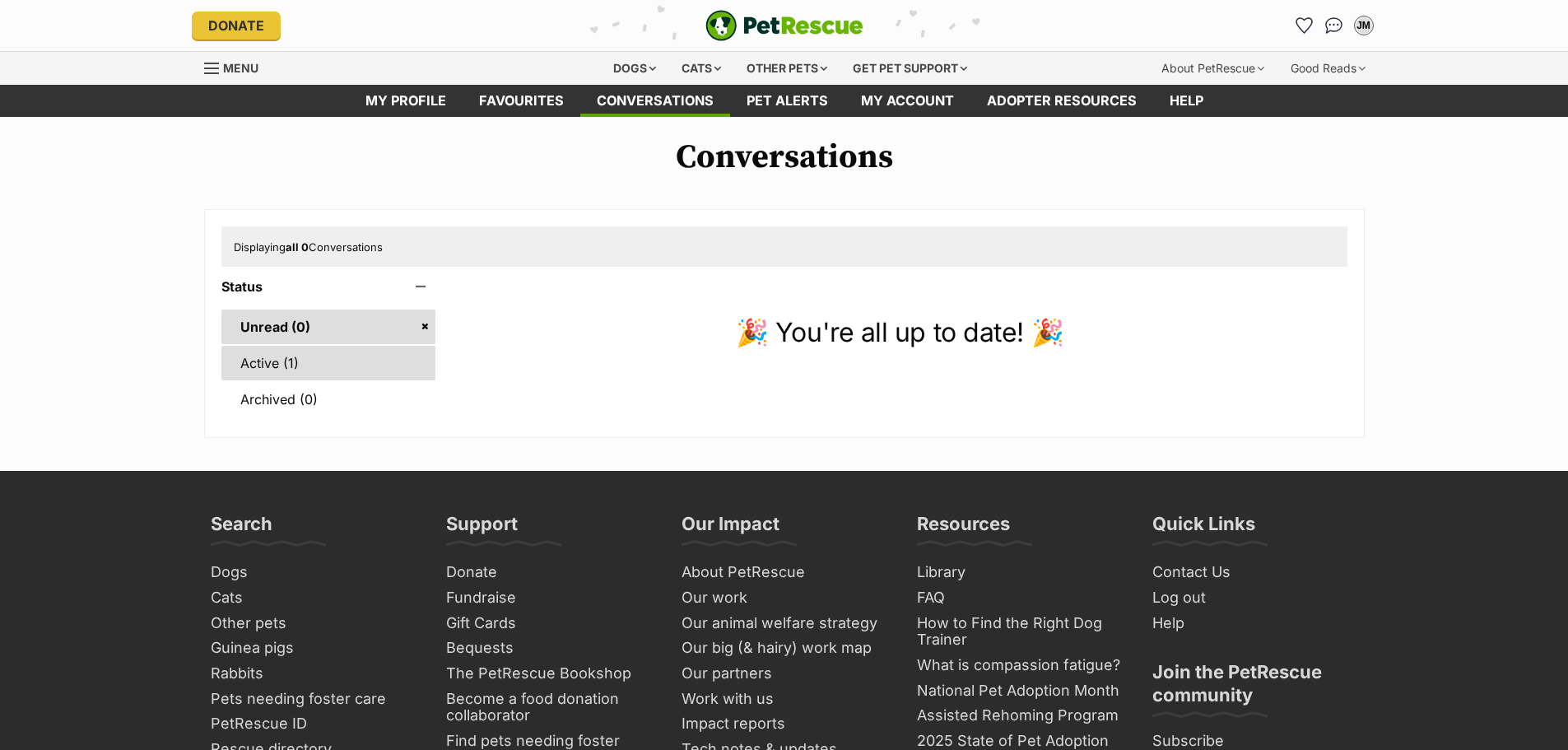
click at [365, 351] on link "Active (1)" at bounding box center [329, 363] width 215 height 35
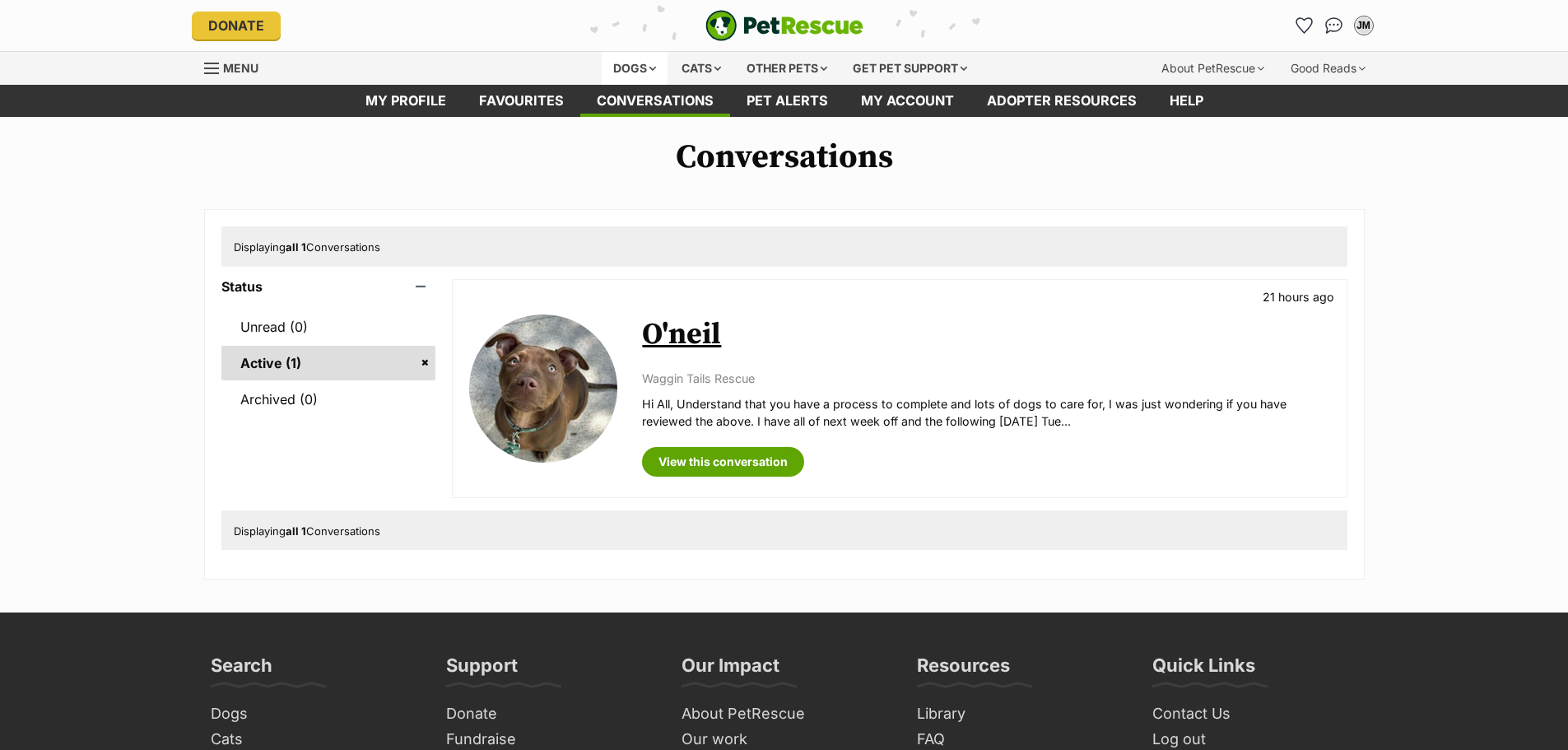
click at [608, 65] on div "Dogs" at bounding box center [635, 68] width 66 height 33
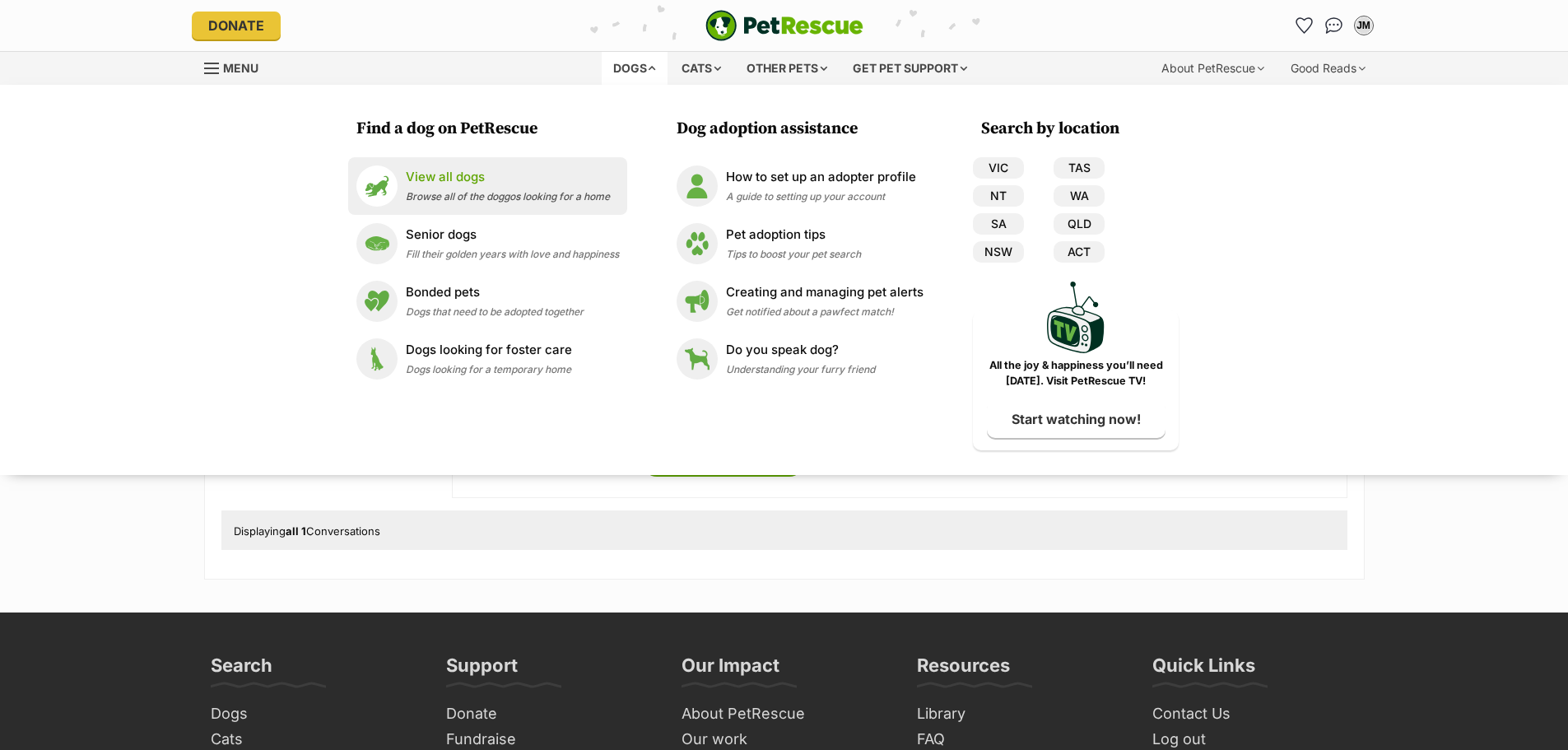
click at [528, 182] on p "View all dogs" at bounding box center [508, 178] width 204 height 19
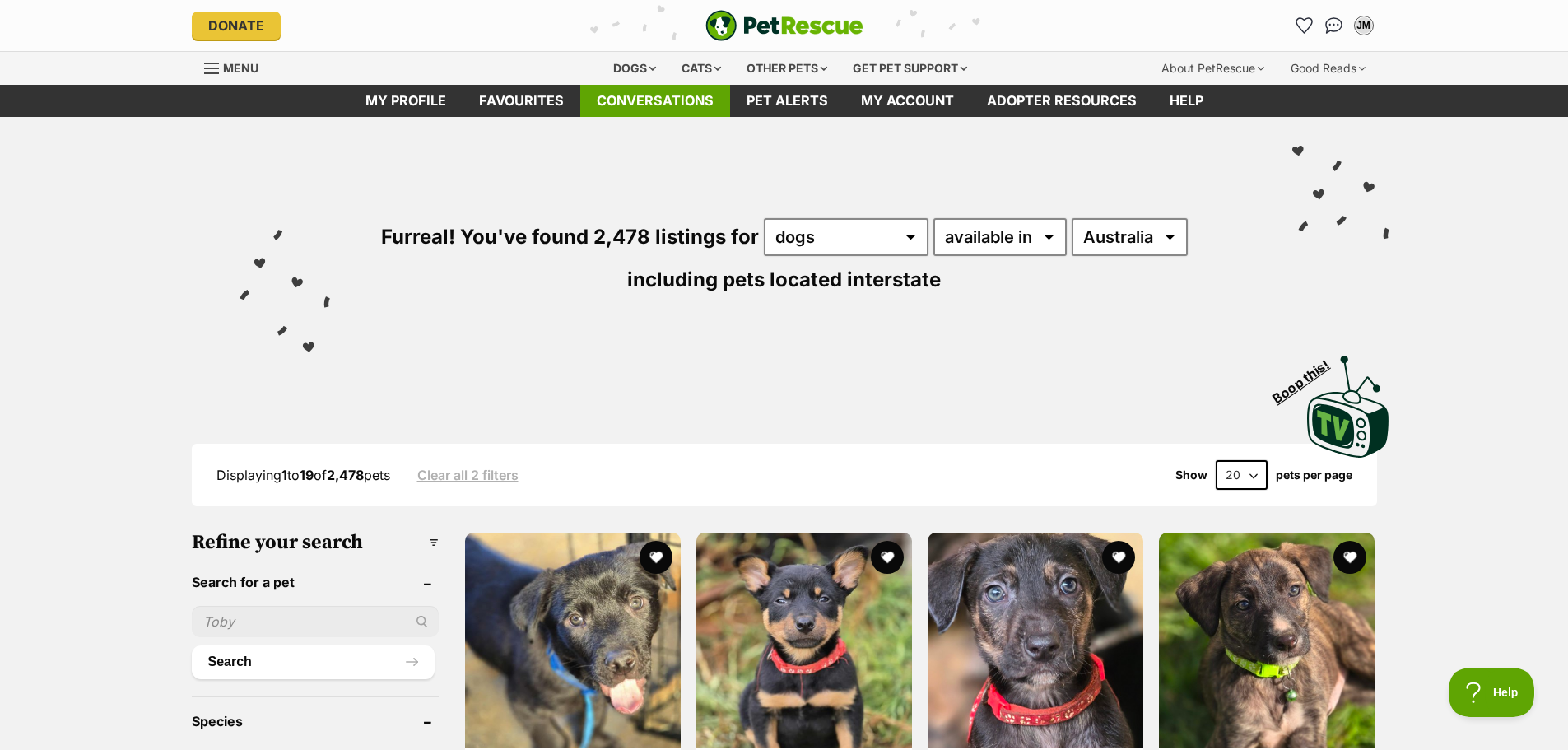
click at [679, 98] on link "Conversations" at bounding box center [656, 100] width 150 height 32
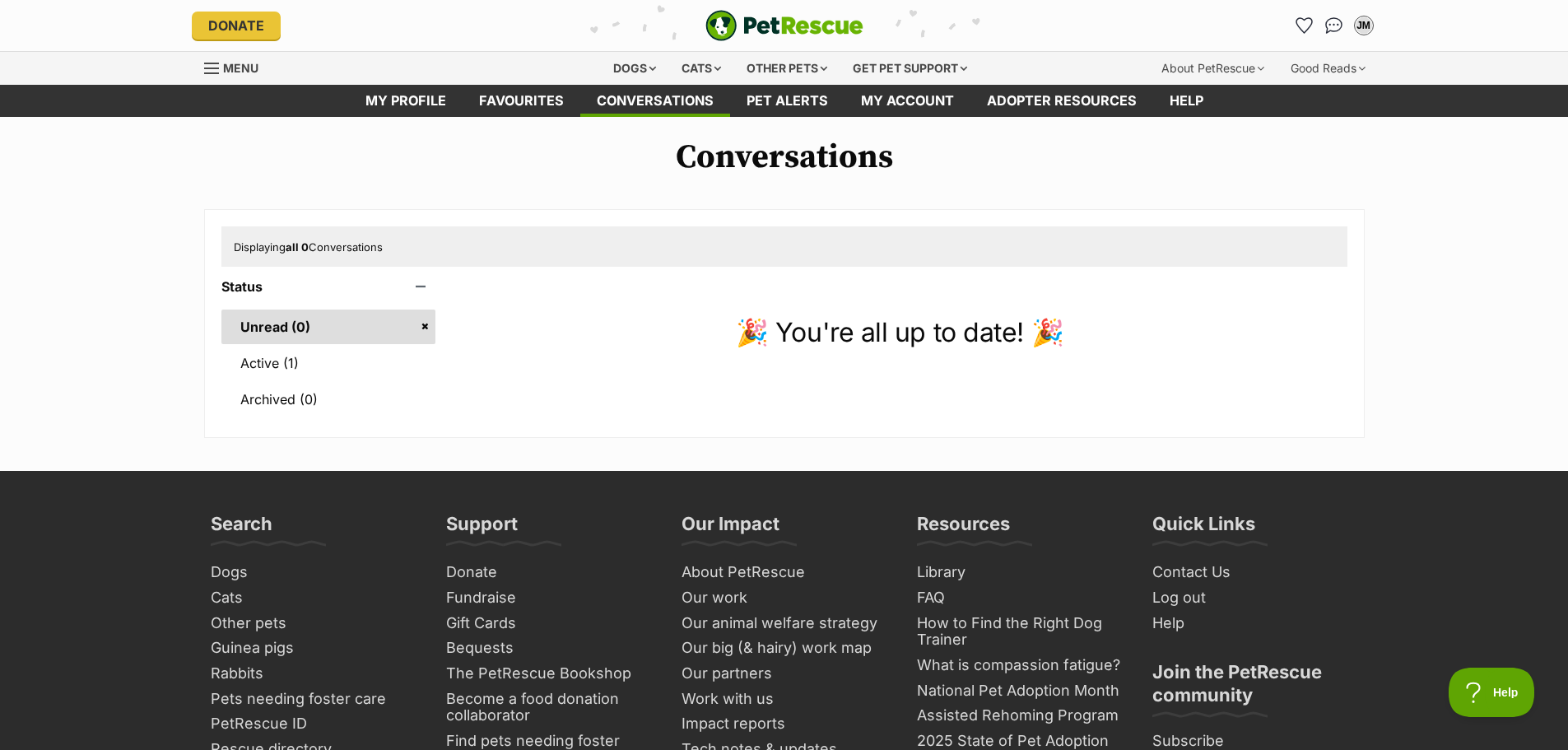
click at [355, 377] on link "Active (1)" at bounding box center [329, 363] width 215 height 35
